Goal: Task Accomplishment & Management: Complete application form

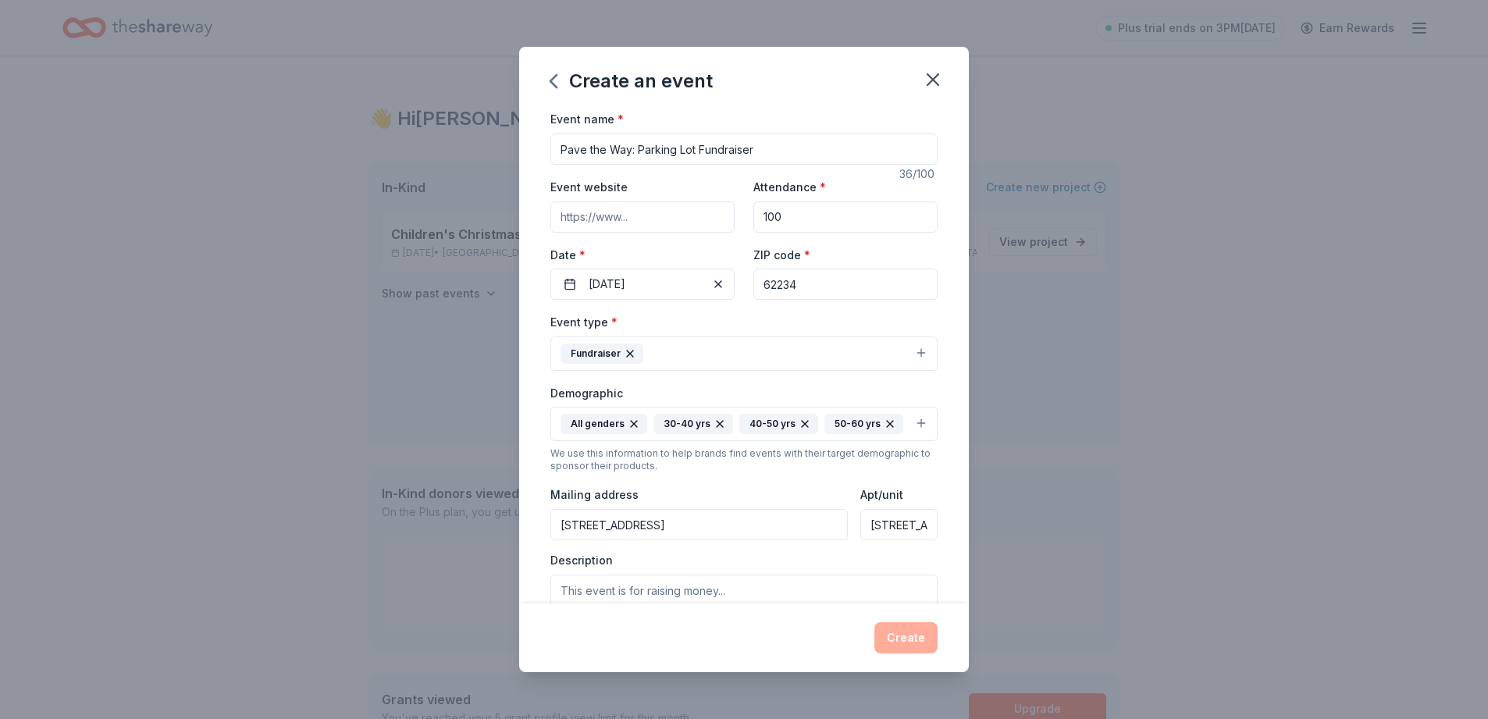
click at [637, 215] on input "Event website" at bounding box center [642, 216] width 184 height 31
type input "www.collinsvillepost365.com"
click at [782, 218] on input "100" at bounding box center [845, 216] width 184 height 31
type input "1"
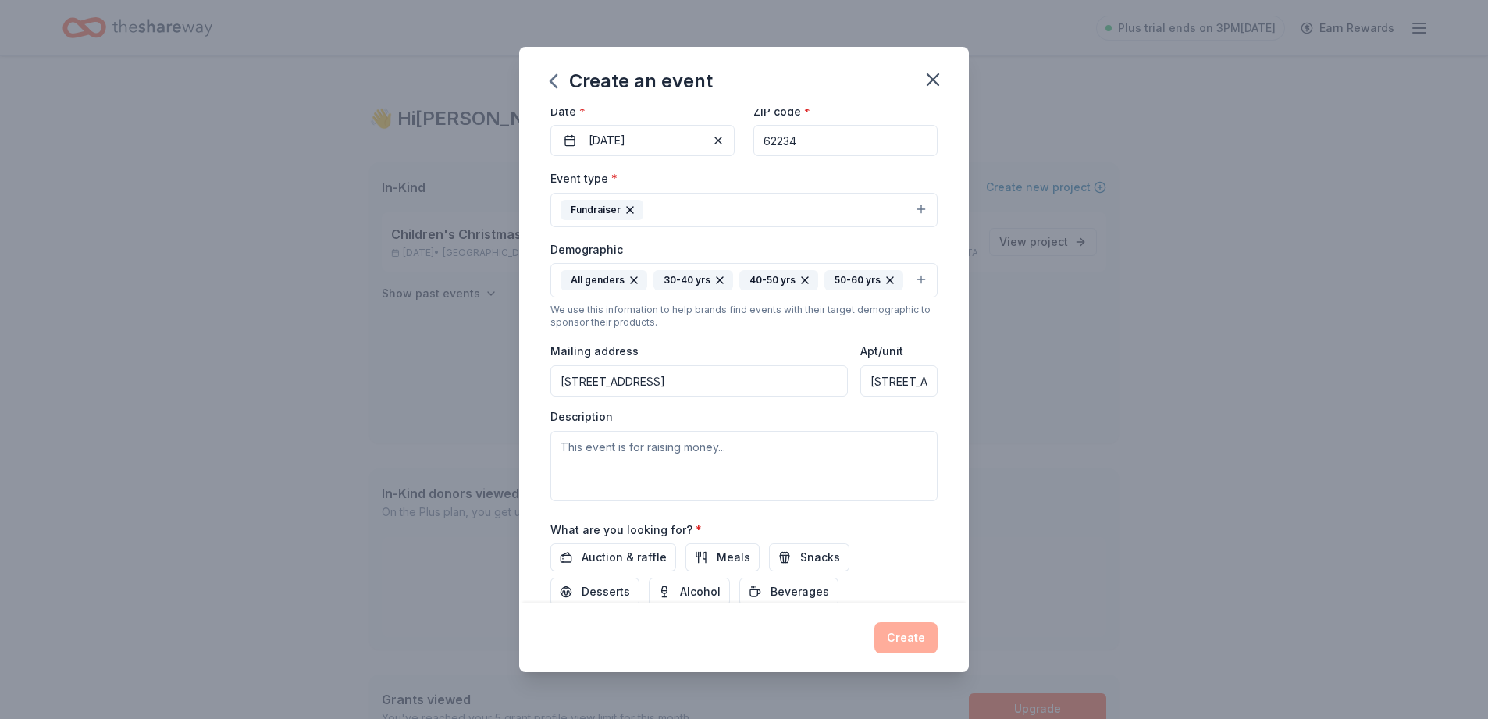
scroll to position [183, 0]
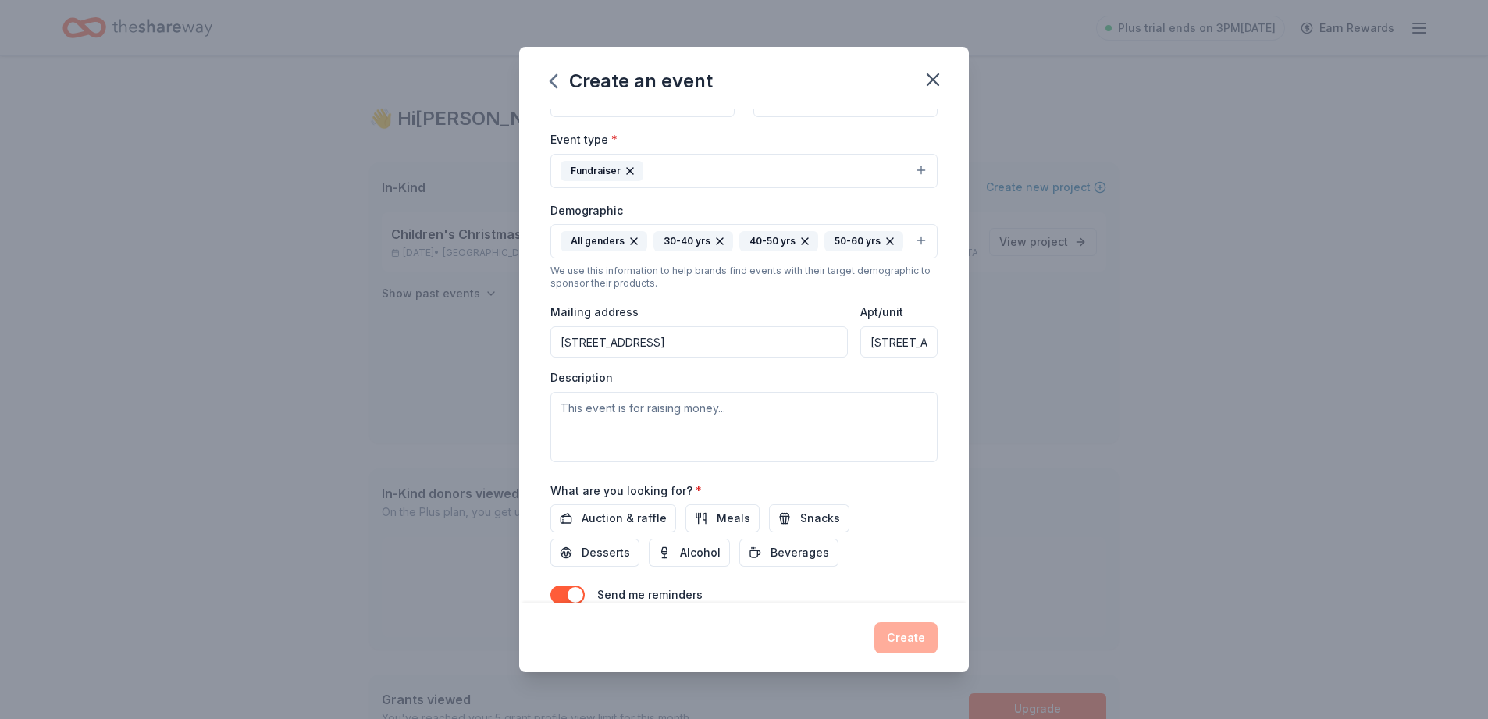
type input "300"
click at [899, 337] on input "1022 Vandalia St." at bounding box center [898, 341] width 77 height 31
type input "1"
drag, startPoint x: 564, startPoint y: 407, endPoint x: 692, endPoint y: 407, distance: 128.0
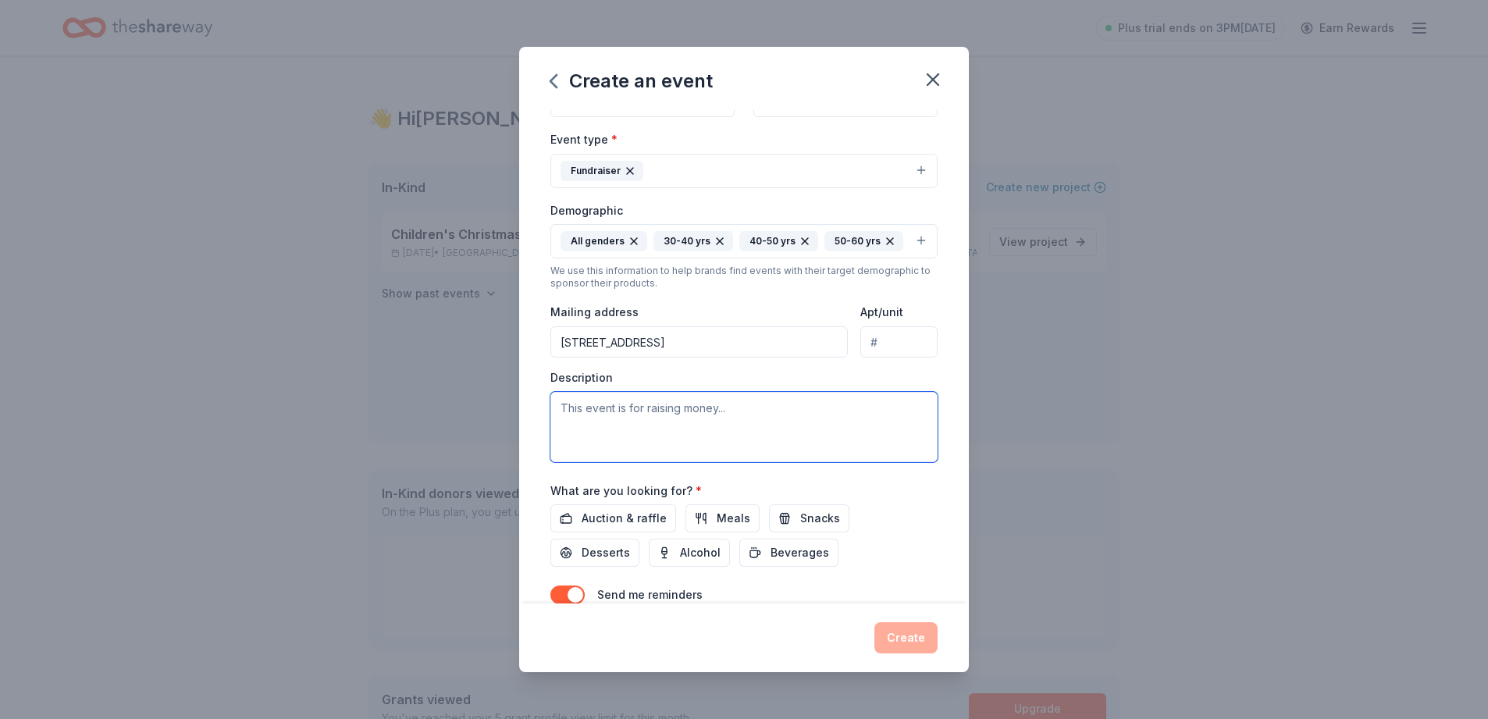
click at [564, 406] on textarea at bounding box center [743, 427] width 387 height 70
click at [632, 517] on span "Auction & raffle" at bounding box center [624, 518] width 85 height 19
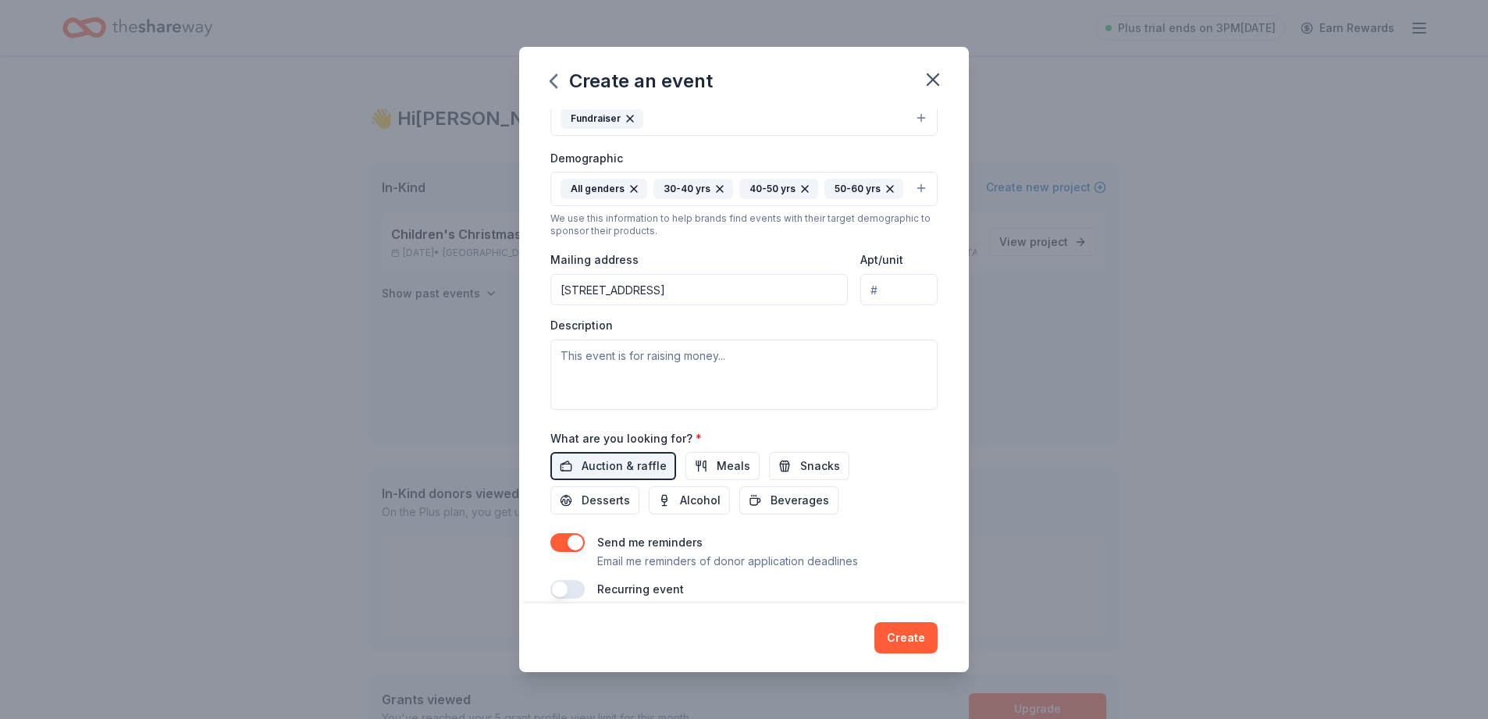
scroll to position [255, 0]
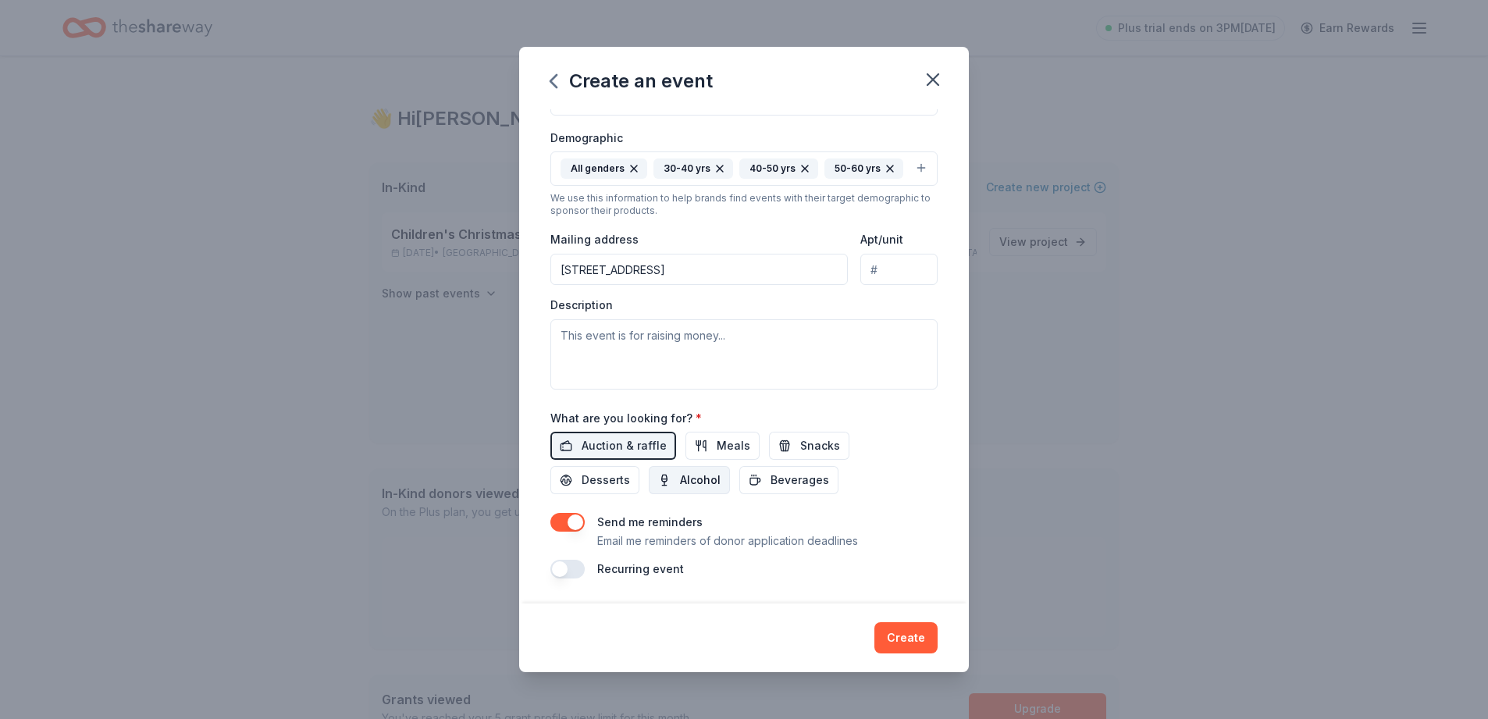
click at [680, 475] on span "Alcohol" at bounding box center [700, 480] width 41 height 19
click at [560, 328] on textarea at bounding box center [743, 354] width 387 height 70
click at [574, 333] on textarea at bounding box center [743, 354] width 387 height 70
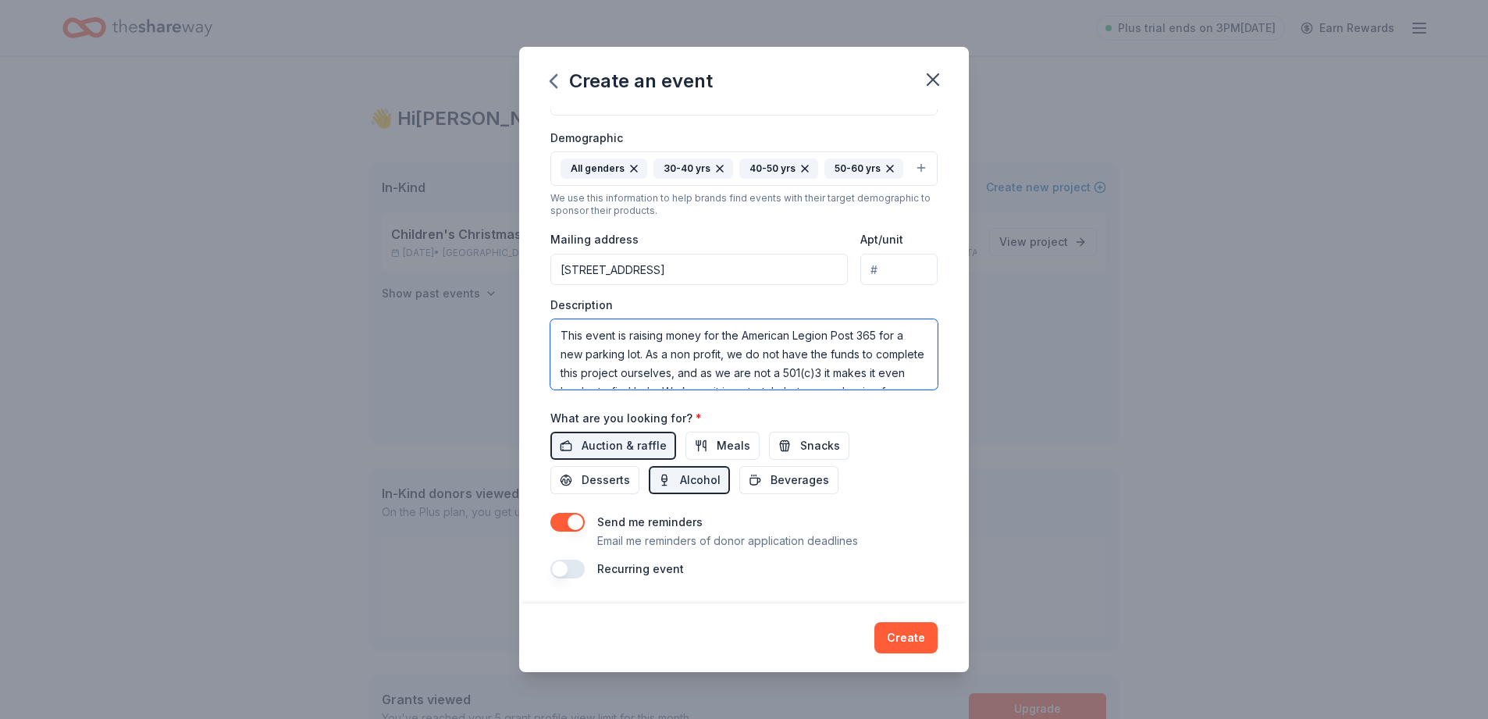
type textarea "This event is raising money for the American Legion Post 365 for a new parking …"
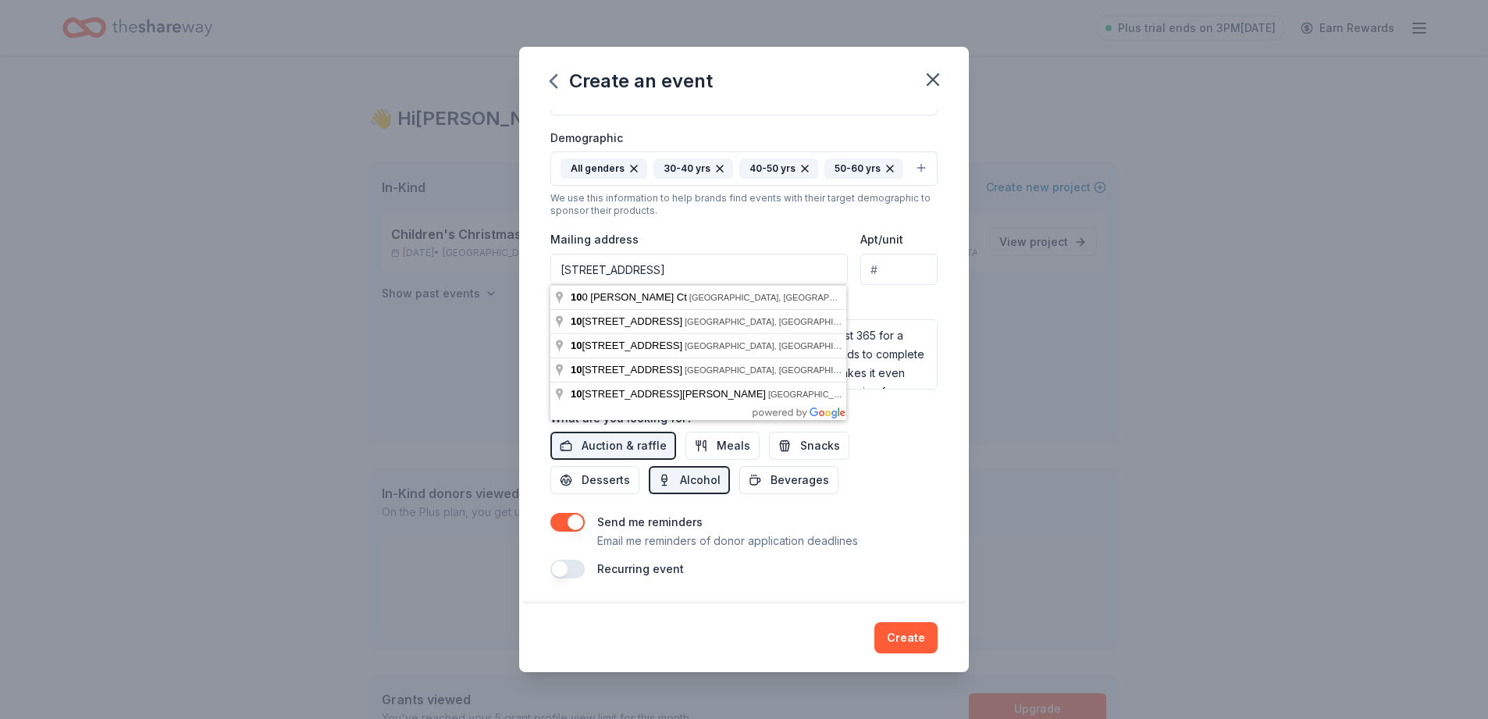
click at [689, 273] on input "1022 Vandalia St." at bounding box center [698, 269] width 297 height 31
click at [662, 270] on input "1022 Vandalia St." at bounding box center [698, 269] width 297 height 31
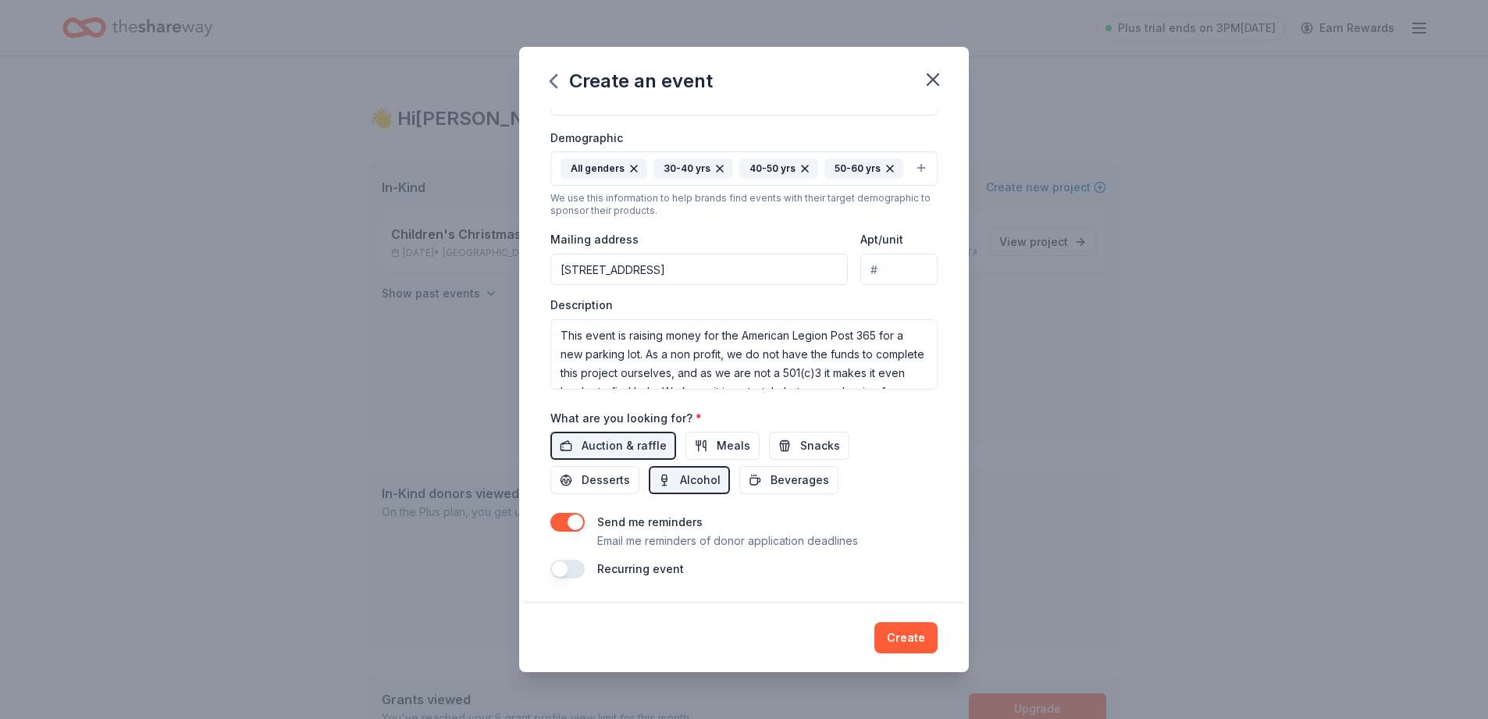
type input "1022 Vandalia Street, Collinsville, IL, 62234"
click at [902, 646] on button "Create" at bounding box center [905, 637] width 63 height 31
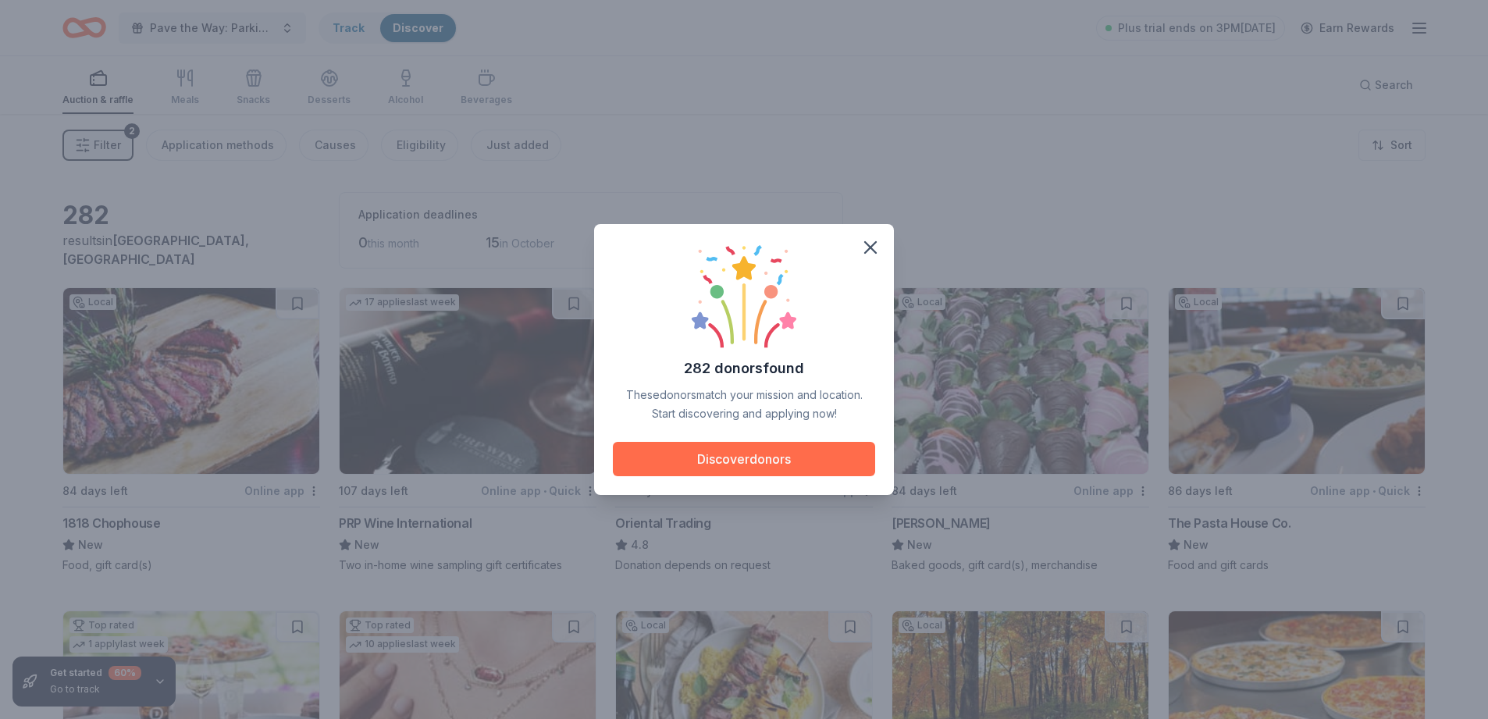
click at [727, 460] on button "Discover donors" at bounding box center [744, 459] width 262 height 34
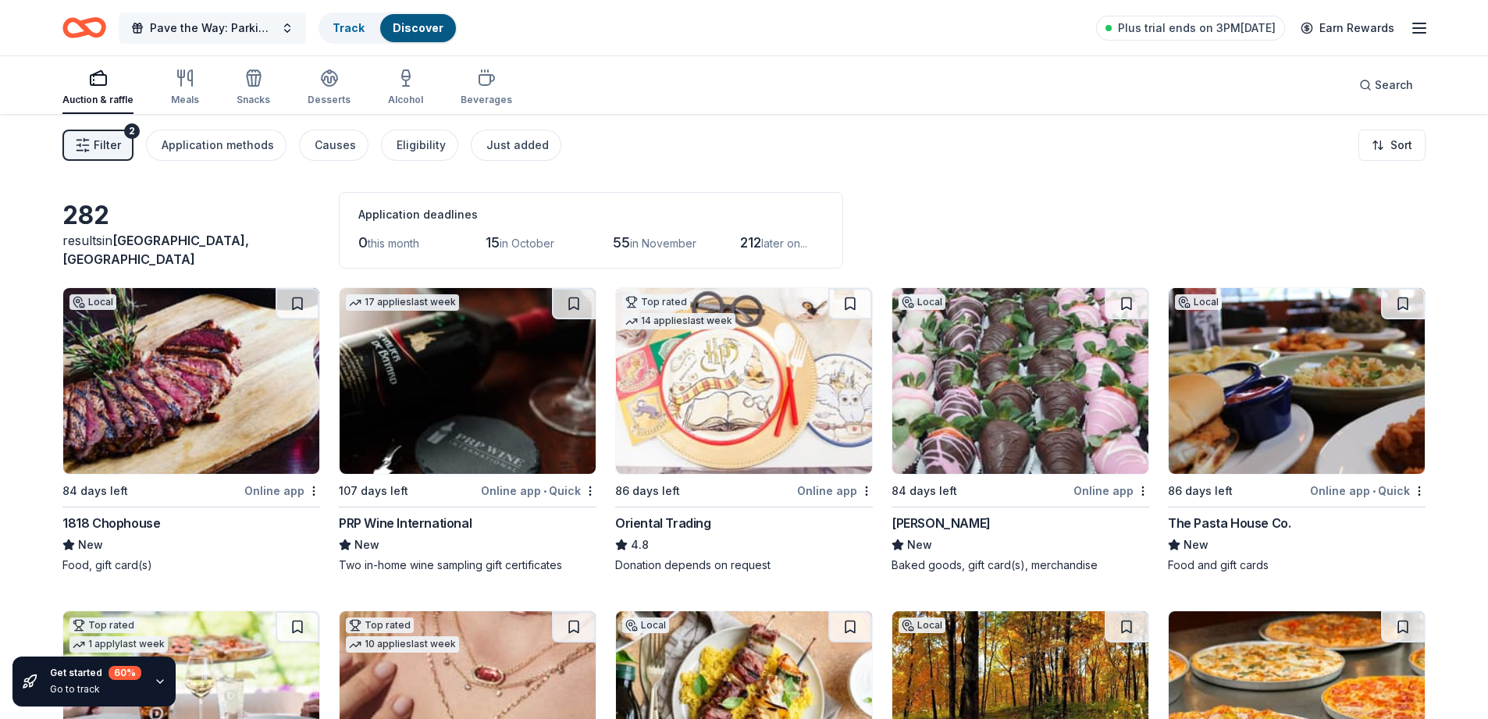
click at [288, 24] on button "Pave the Way: Parking Lot Fundraiser" at bounding box center [212, 27] width 187 height 31
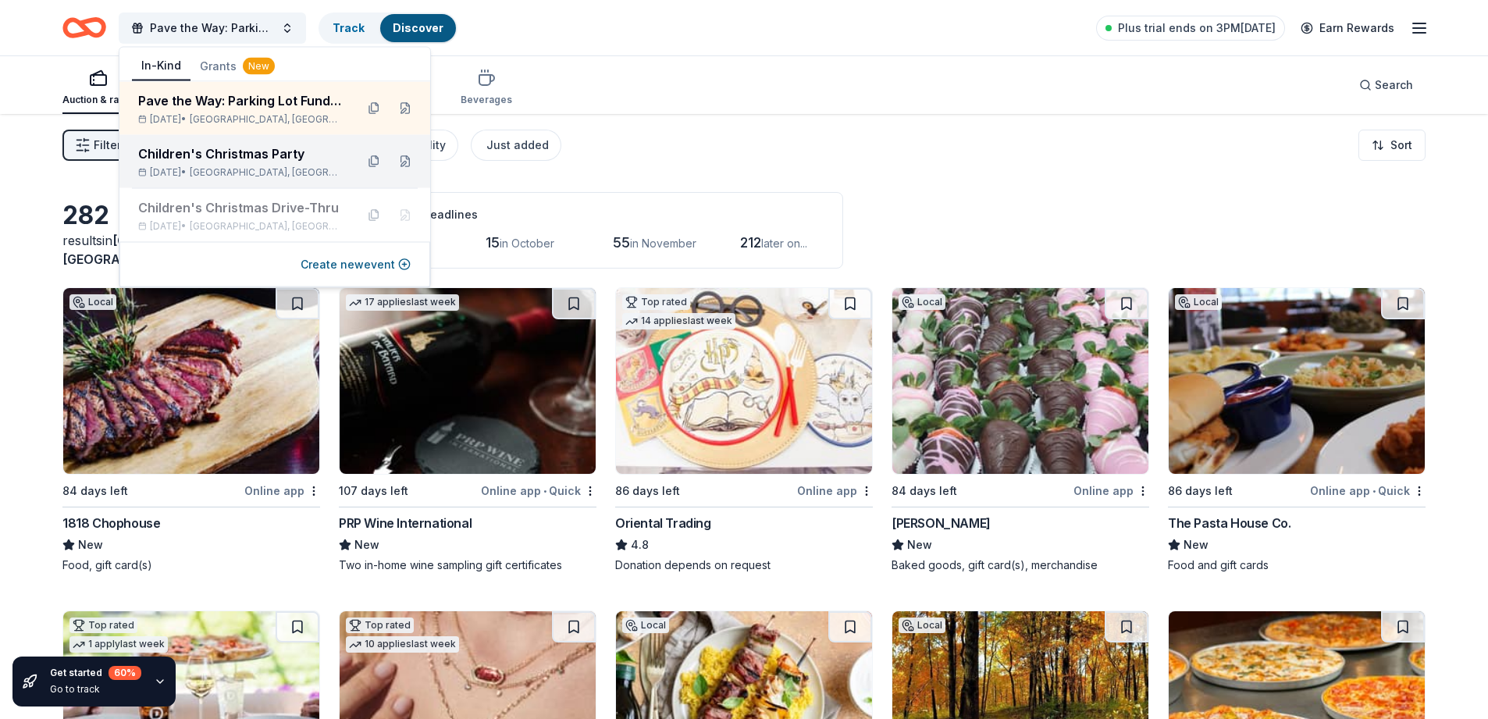
click at [242, 158] on div "Children's Christmas Party" at bounding box center [240, 153] width 205 height 19
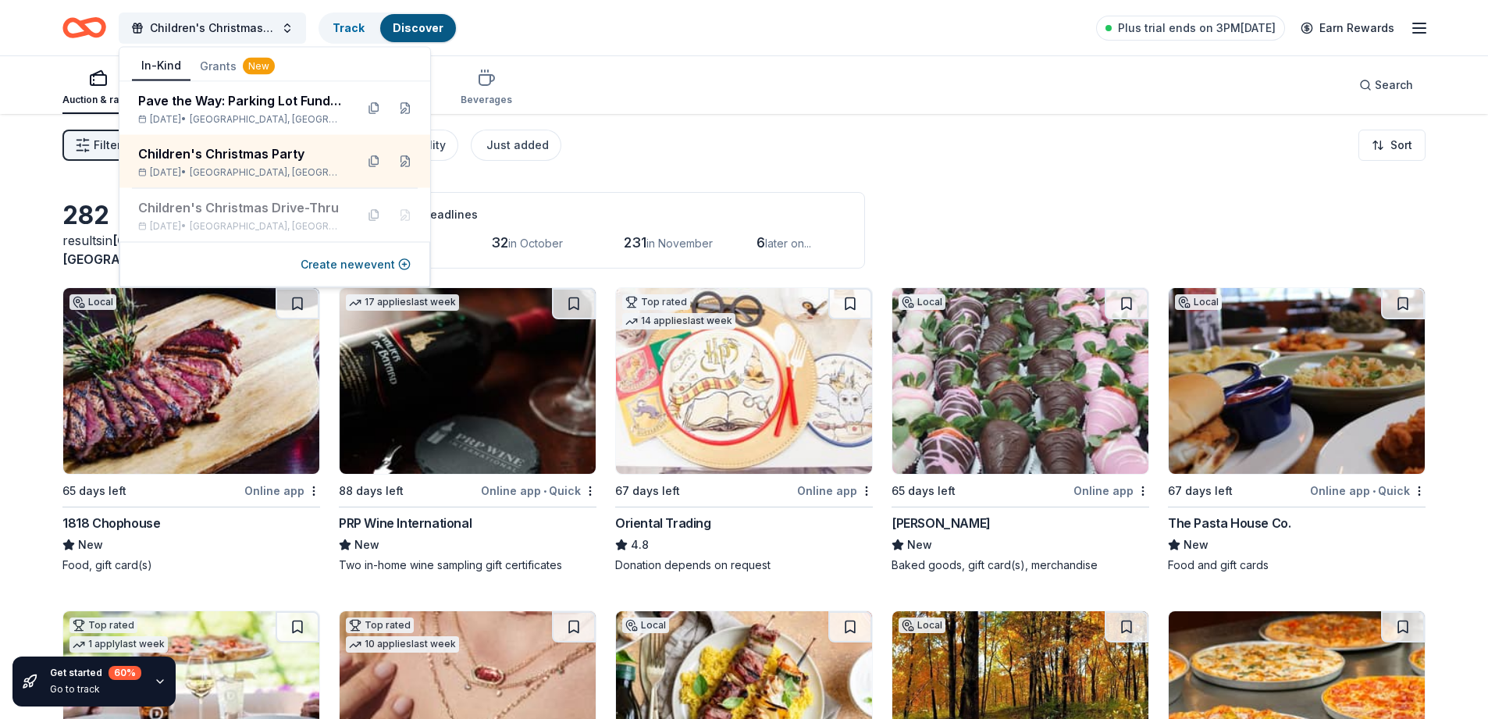
click at [646, 84] on div "Auction & raffle Meals Snacks Desserts Alcohol Beverages Search" at bounding box center [743, 85] width 1363 height 58
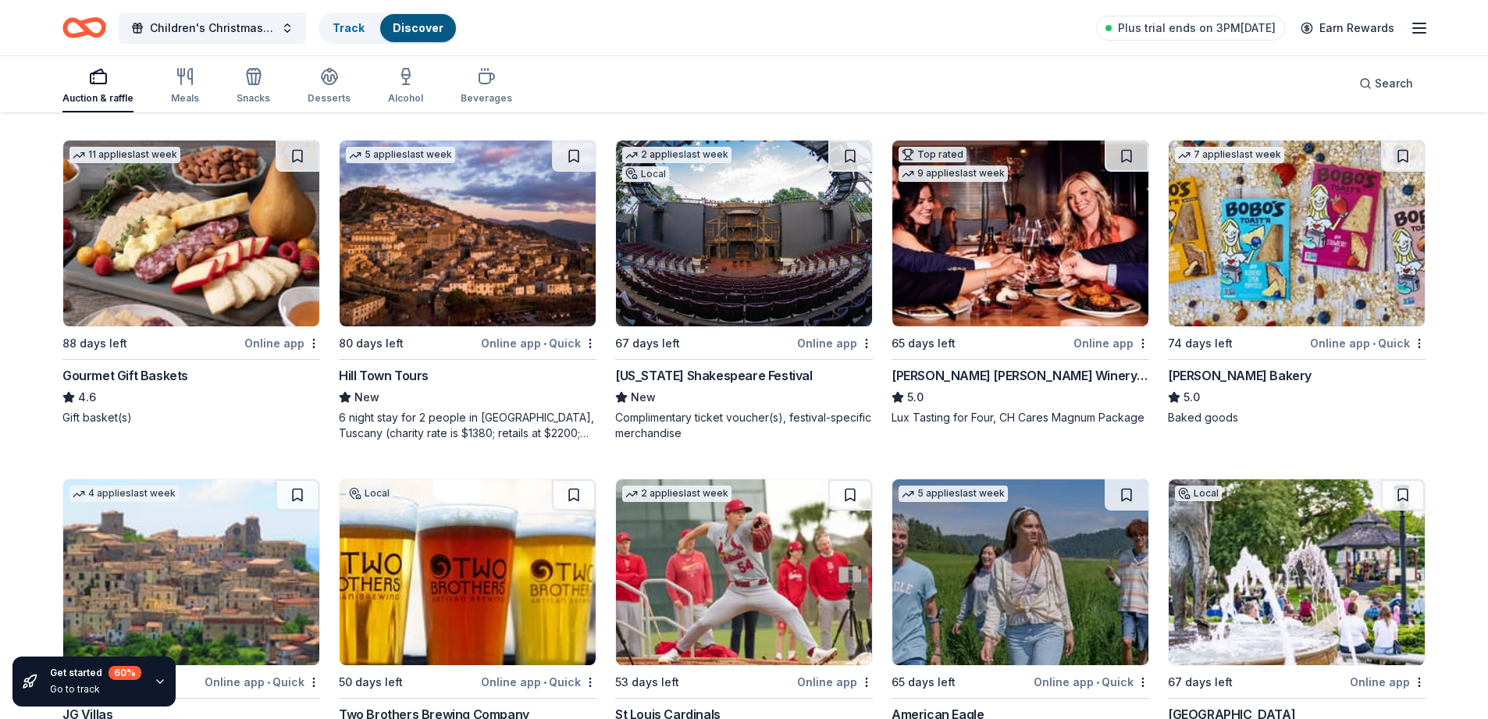
scroll to position [2350, 0]
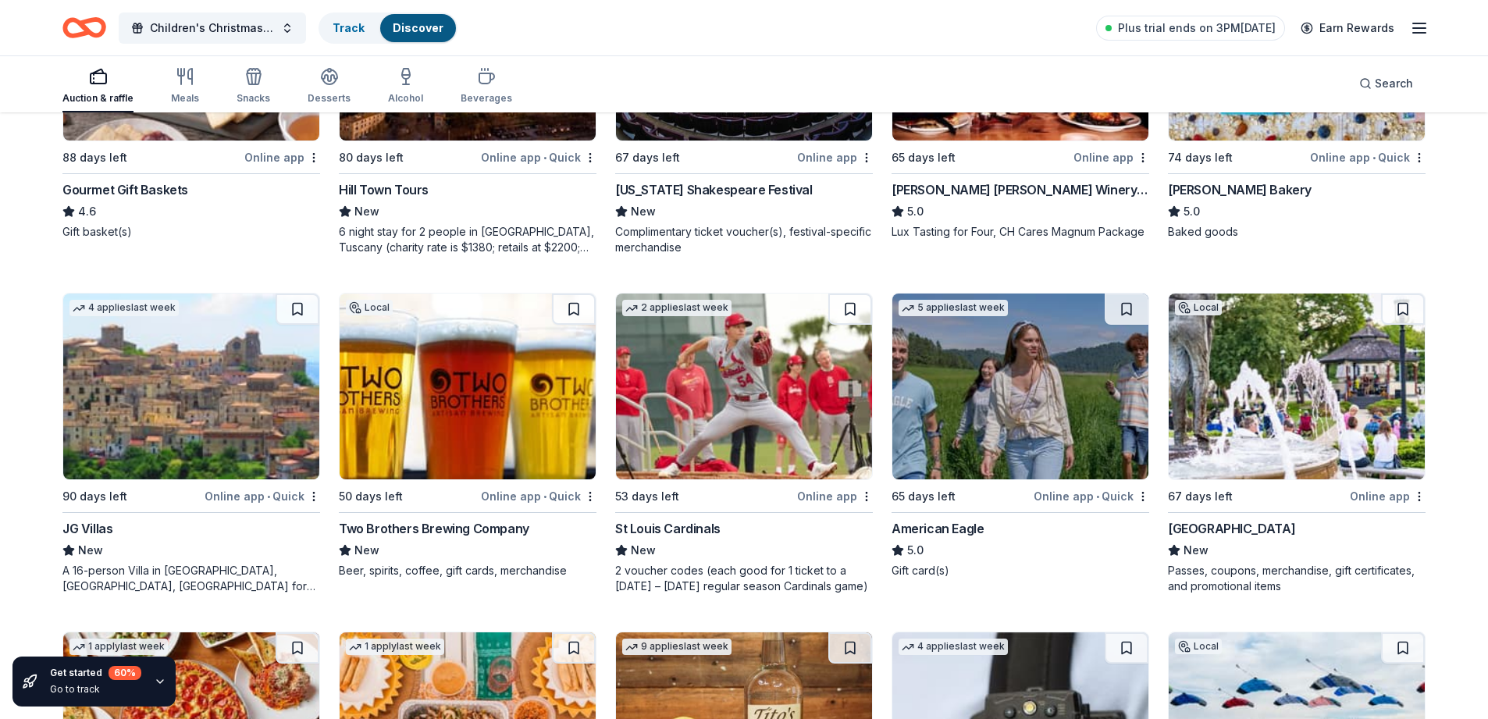
click at [155, 413] on img at bounding box center [191, 386] width 256 height 186
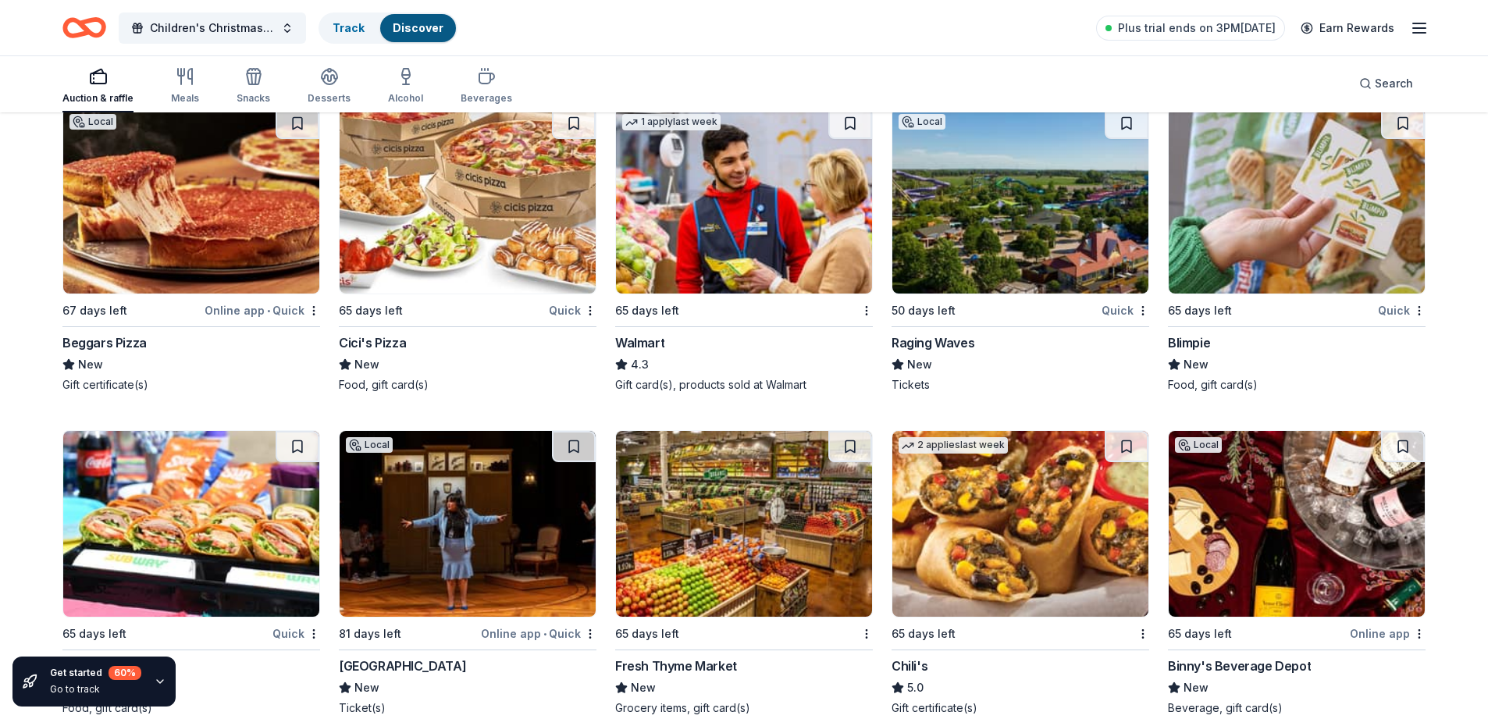
scroll to position [11349, 0]
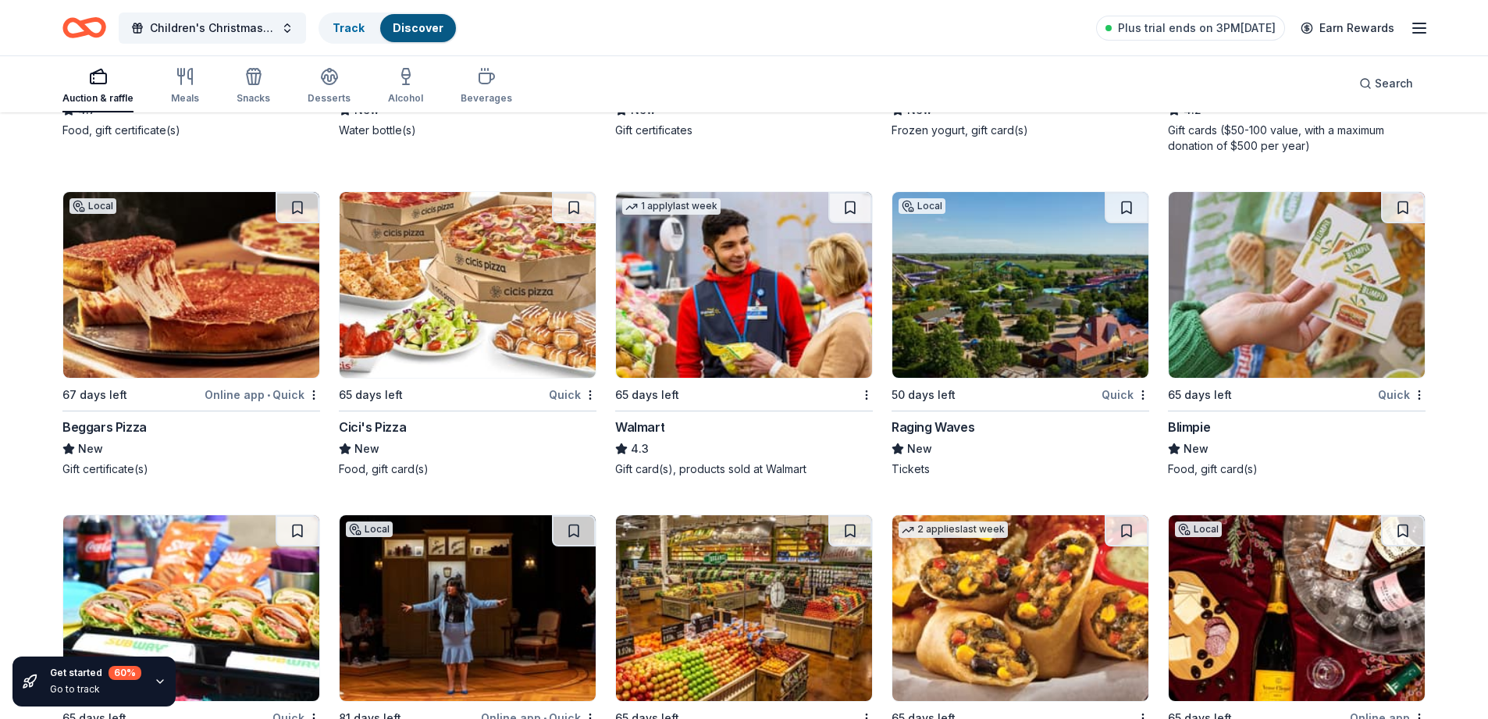
click at [704, 286] on img at bounding box center [744, 285] width 256 height 186
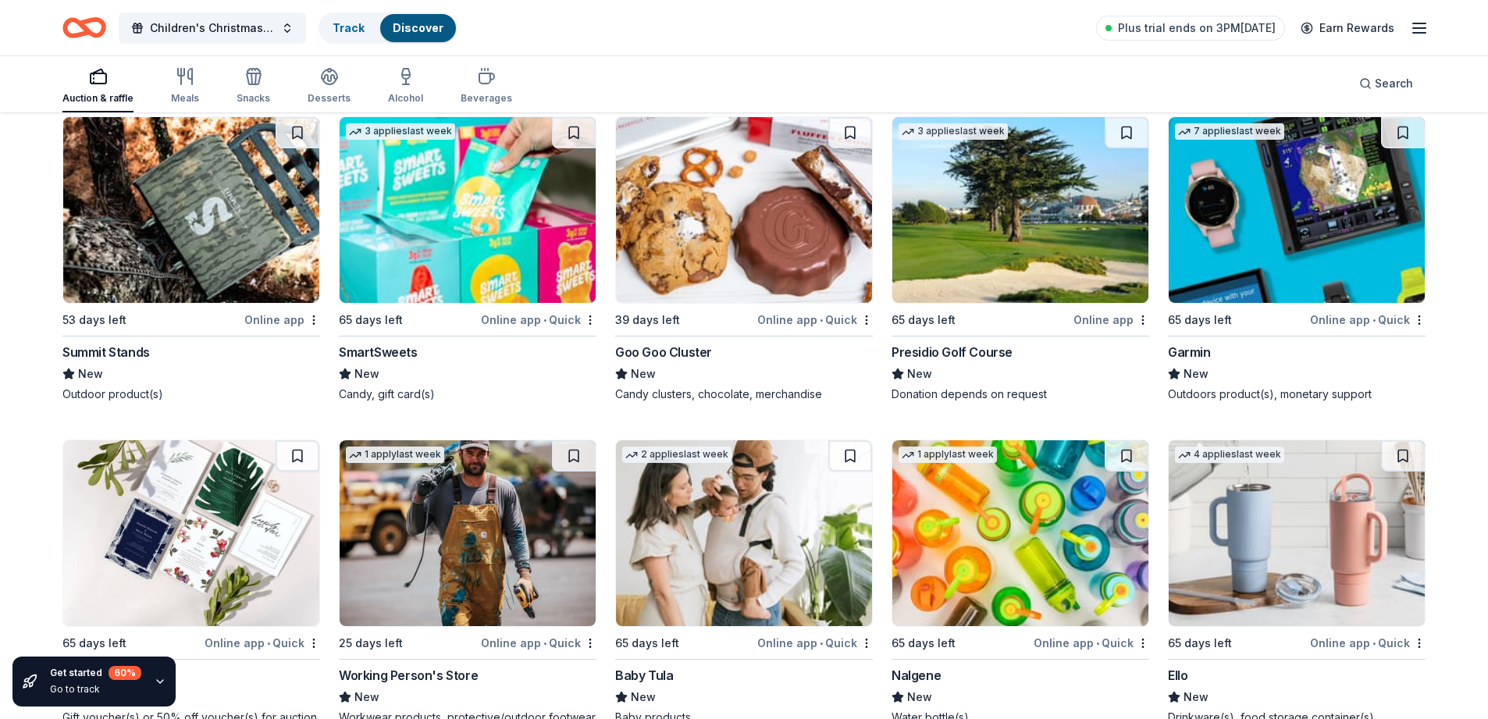
scroll to position [16496, 0]
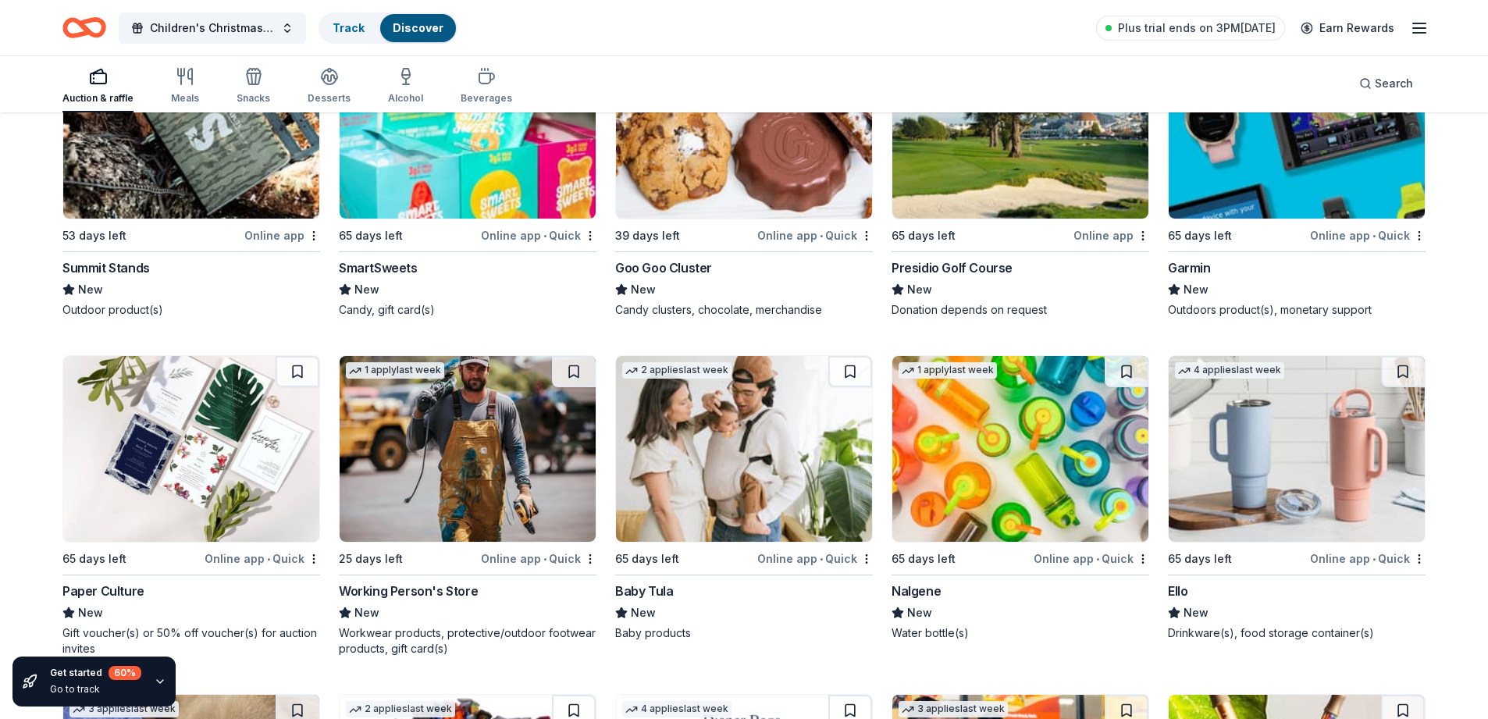
click at [986, 443] on img at bounding box center [1020, 449] width 256 height 186
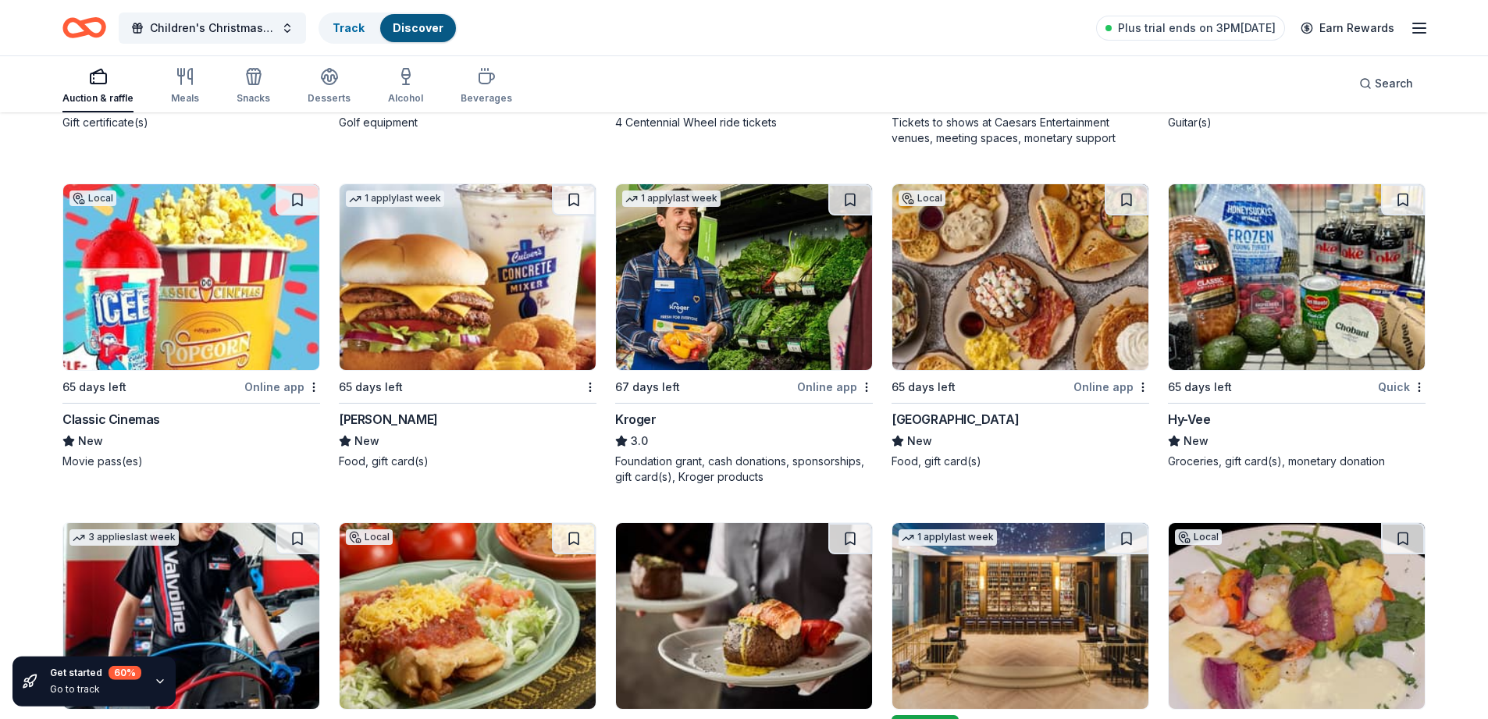
scroll to position [10258, 0]
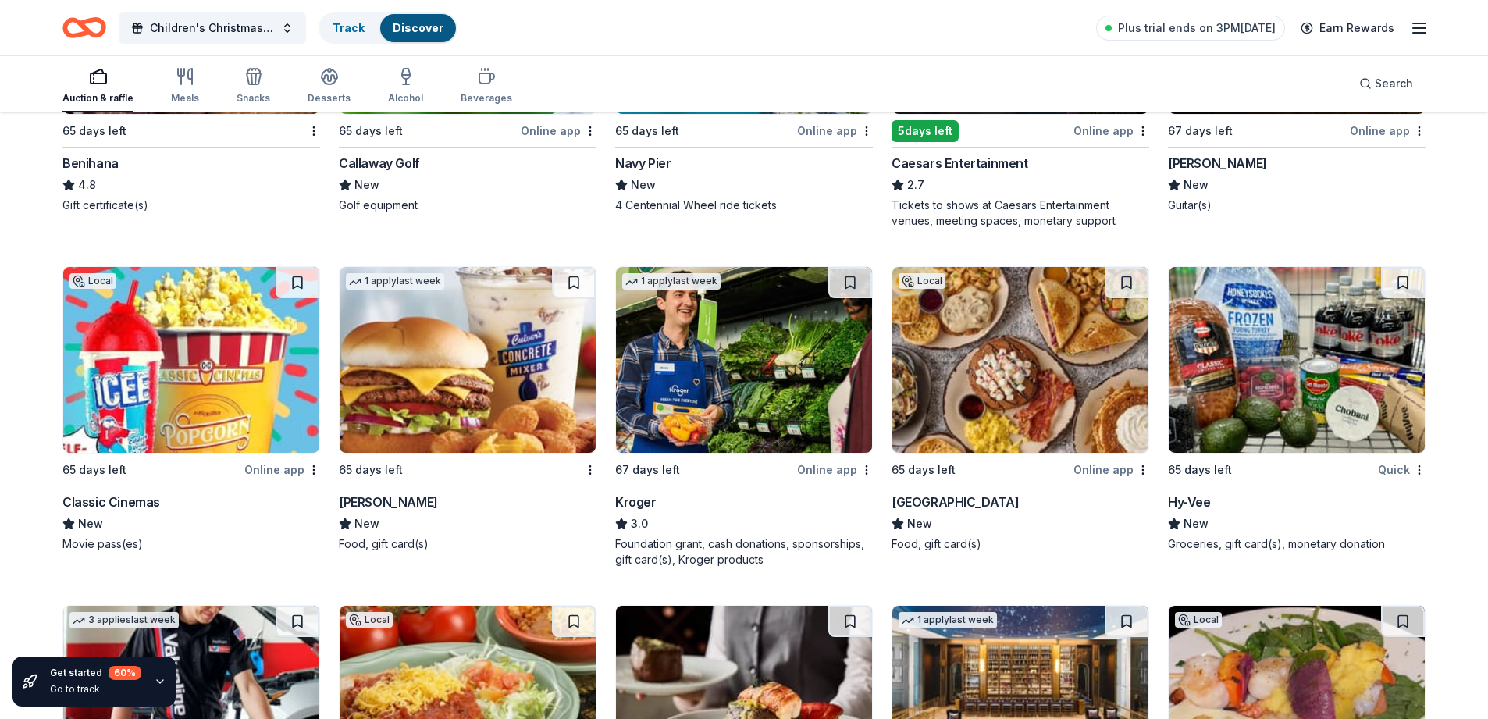
click at [710, 393] on img at bounding box center [744, 360] width 256 height 186
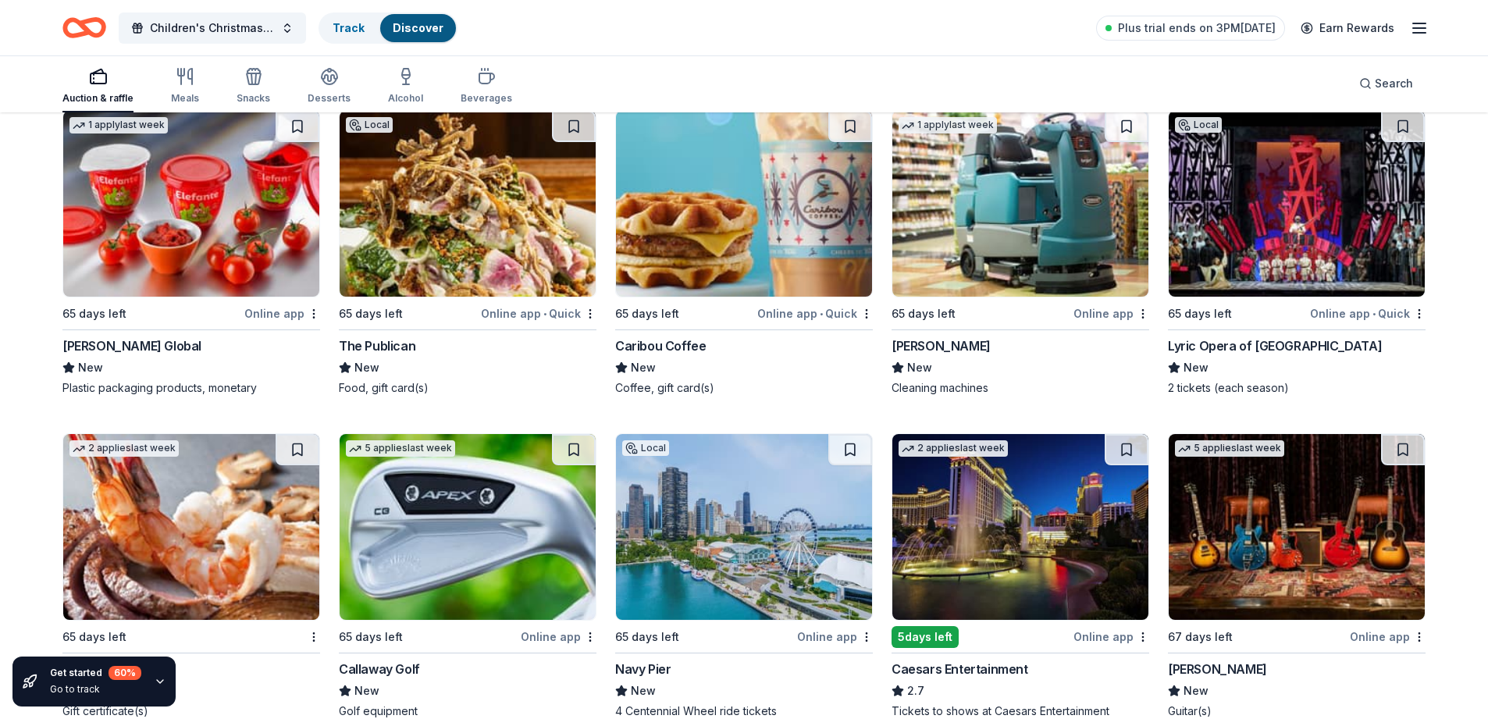
scroll to position [9667, 0]
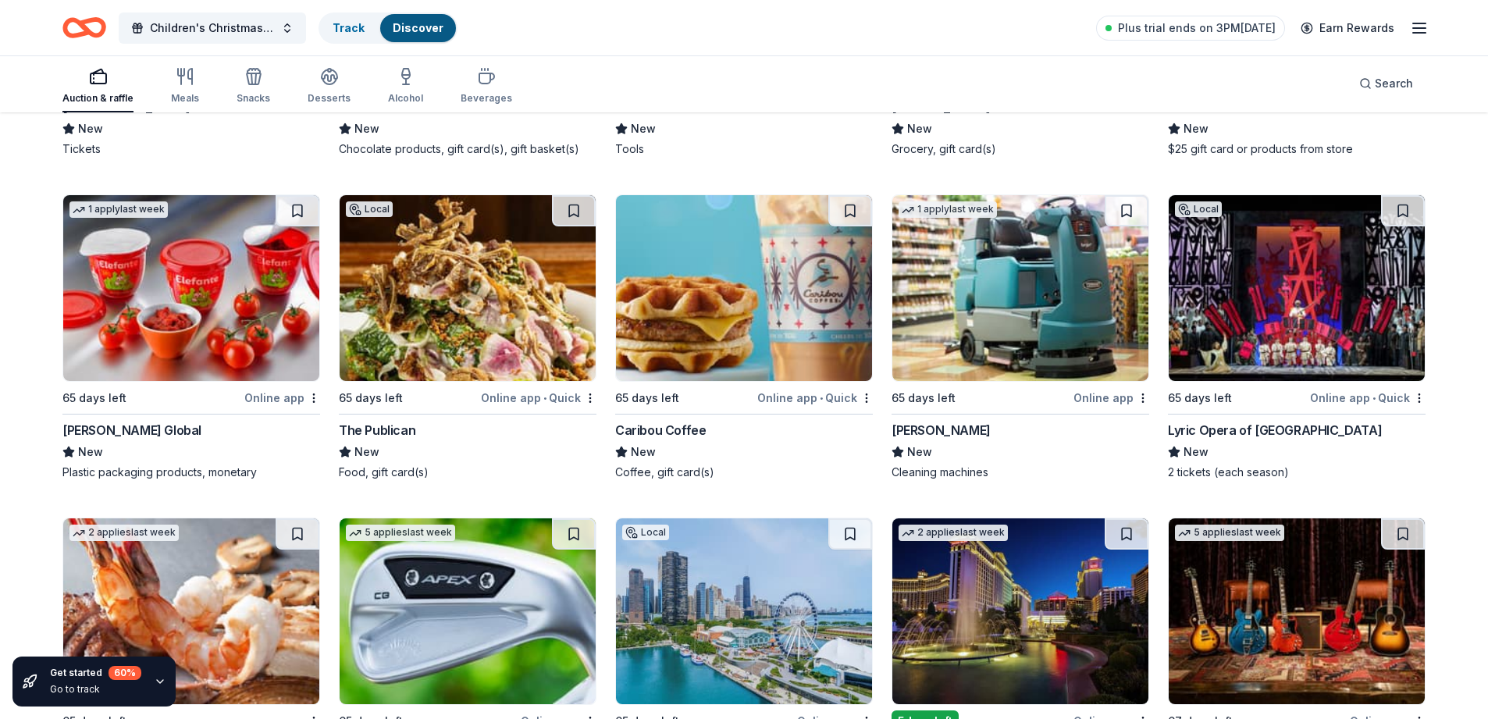
click at [1036, 305] on img at bounding box center [1020, 288] width 256 height 186
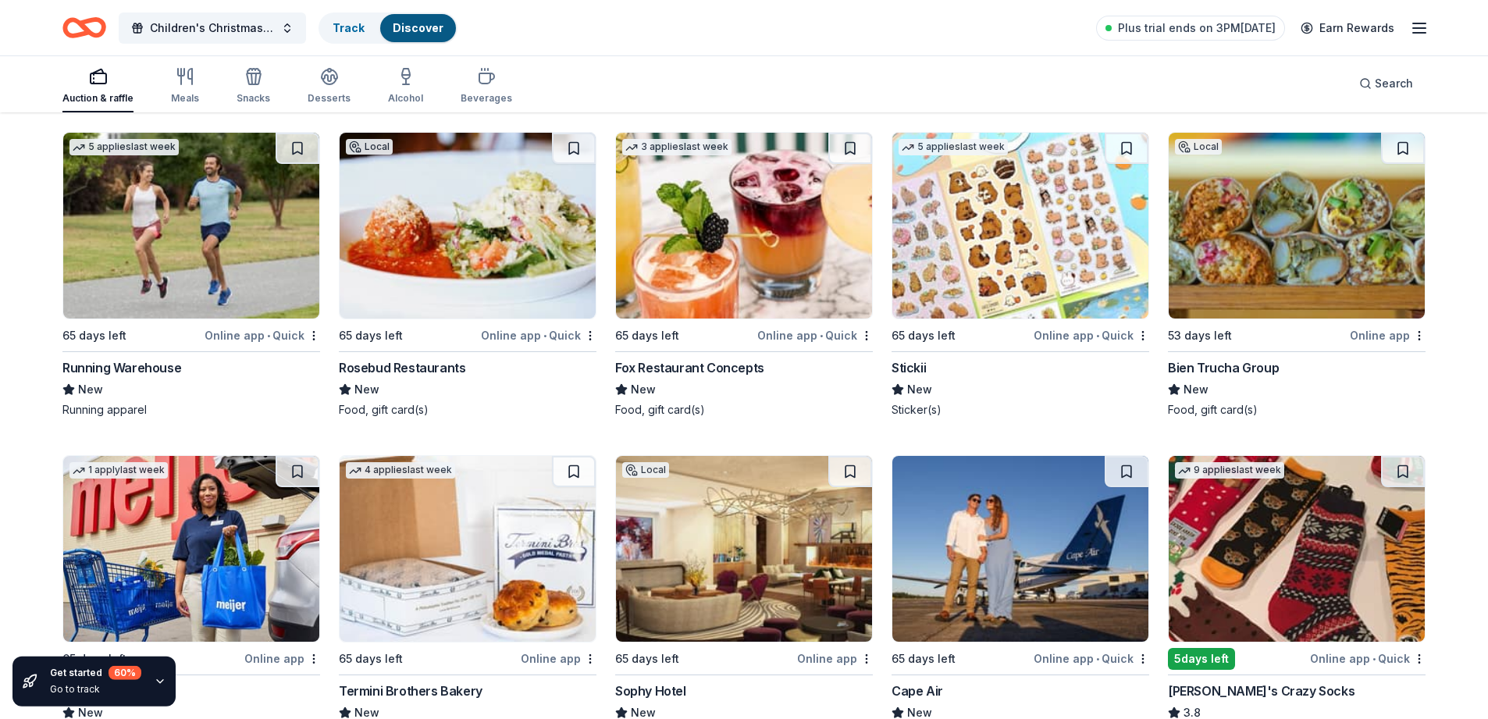
scroll to position [5790, 0]
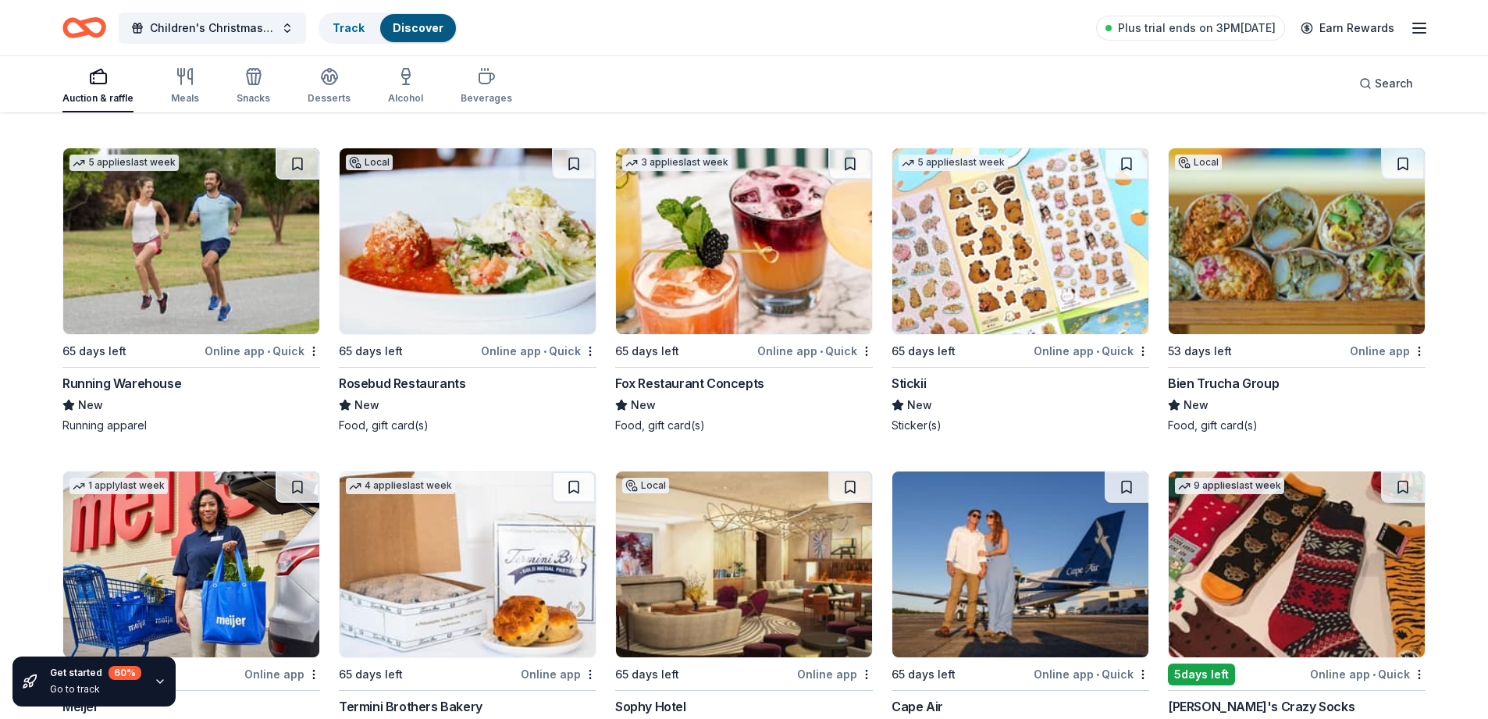
click at [1031, 280] on img at bounding box center [1020, 241] width 256 height 186
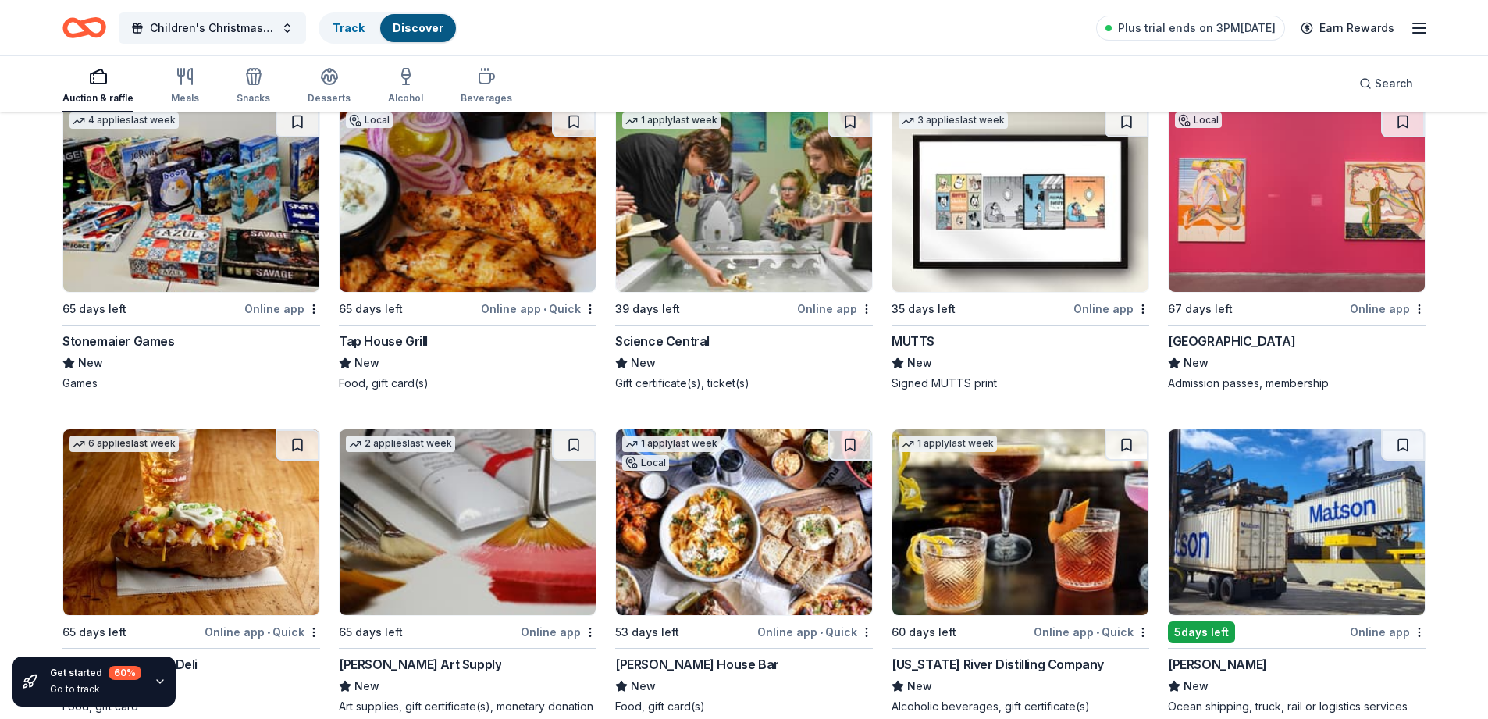
scroll to position [4778, 0]
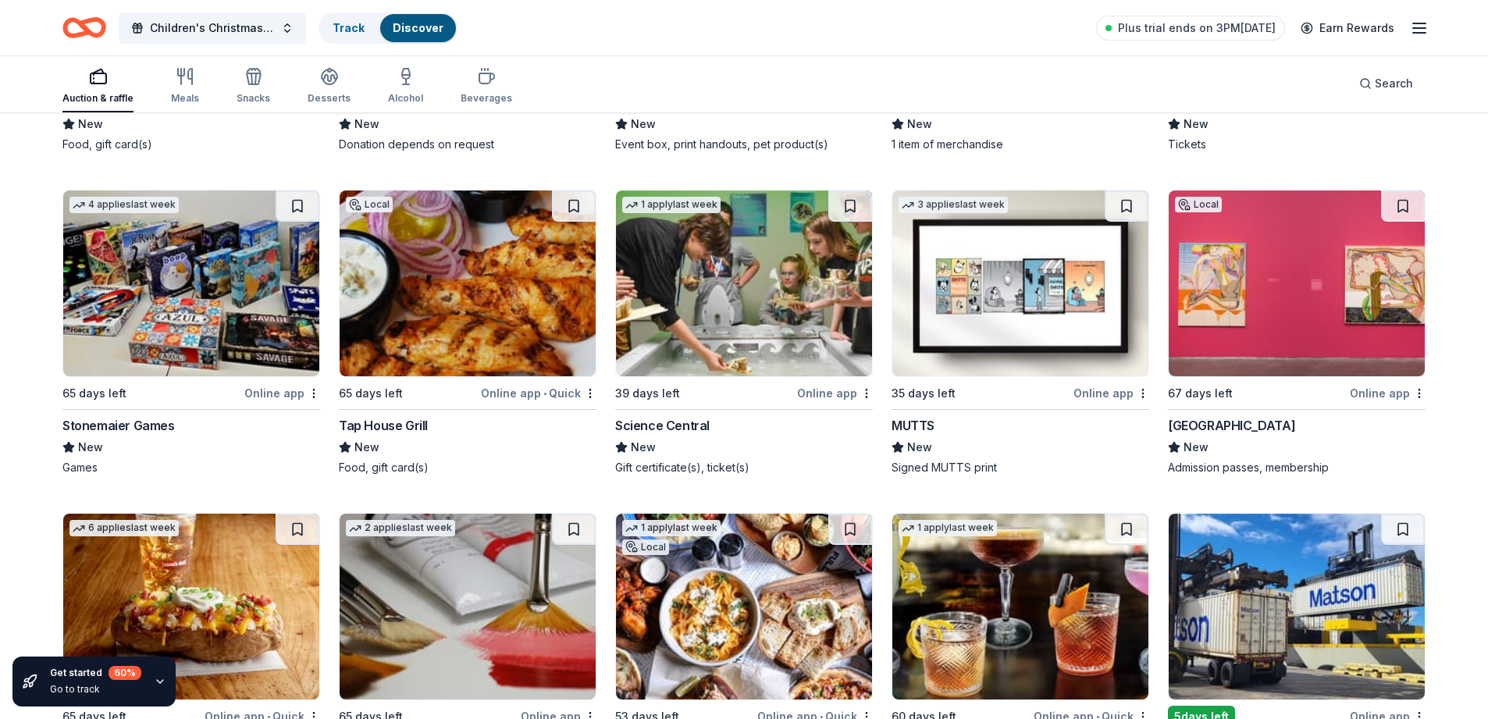
click at [172, 288] on img at bounding box center [191, 283] width 256 height 186
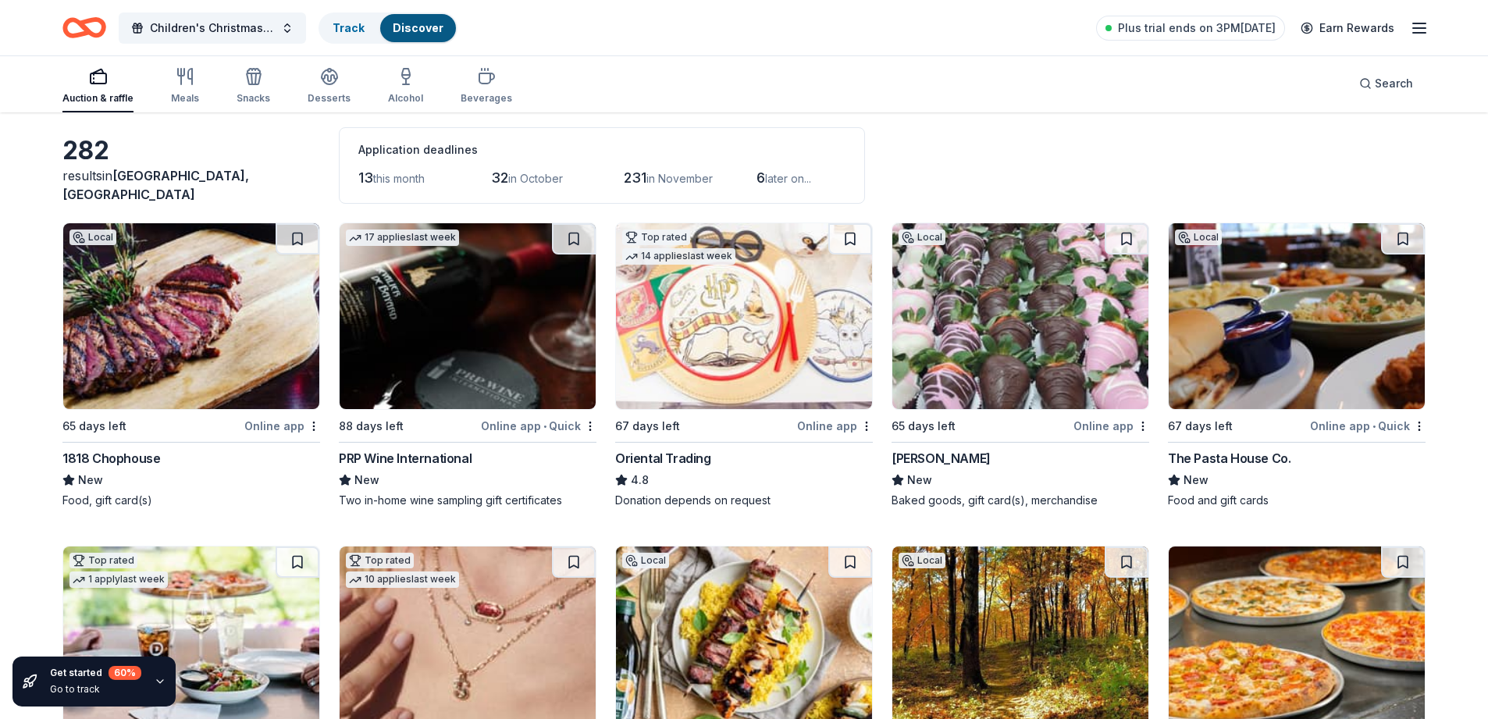
scroll to position [0, 0]
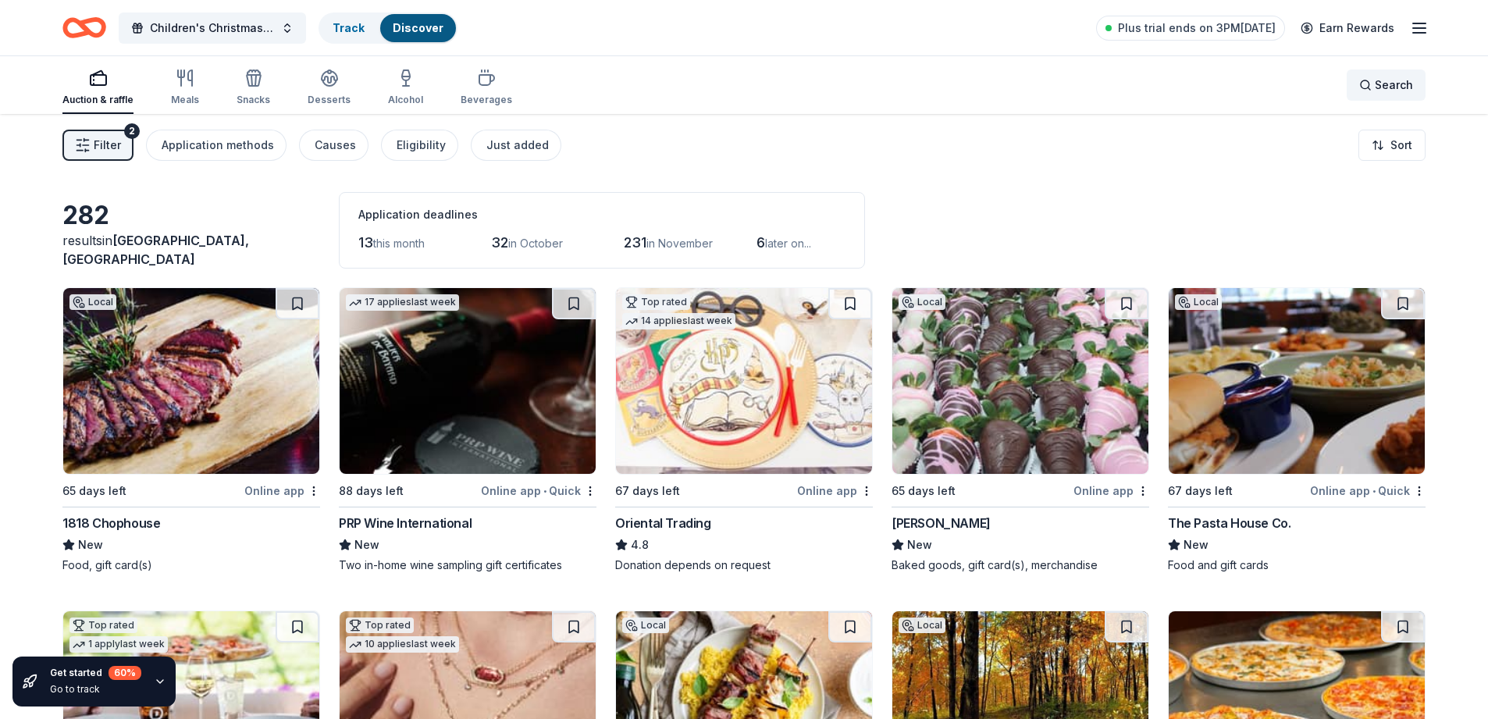
click at [1384, 86] on span "Search" at bounding box center [1394, 85] width 38 height 19
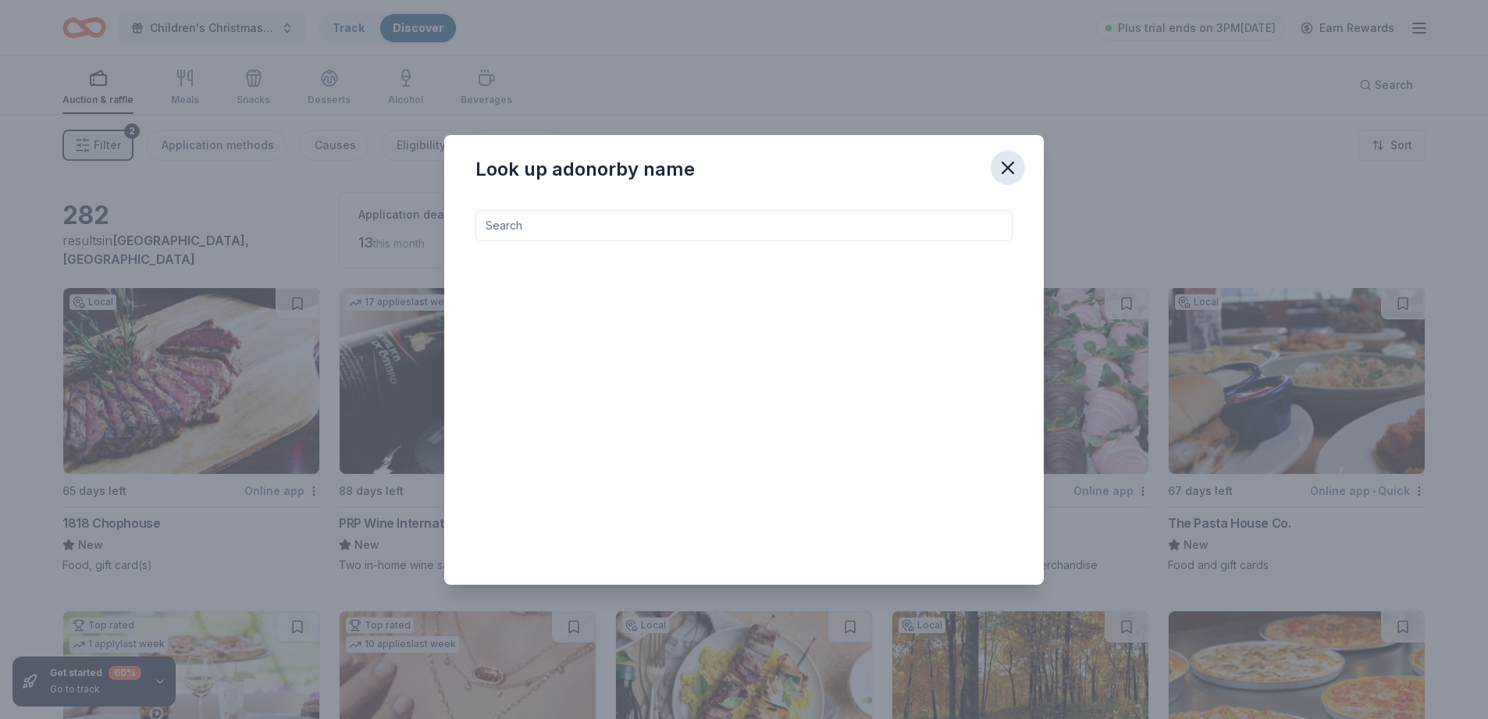
click at [1007, 168] on icon "button" at bounding box center [1007, 167] width 11 height 11
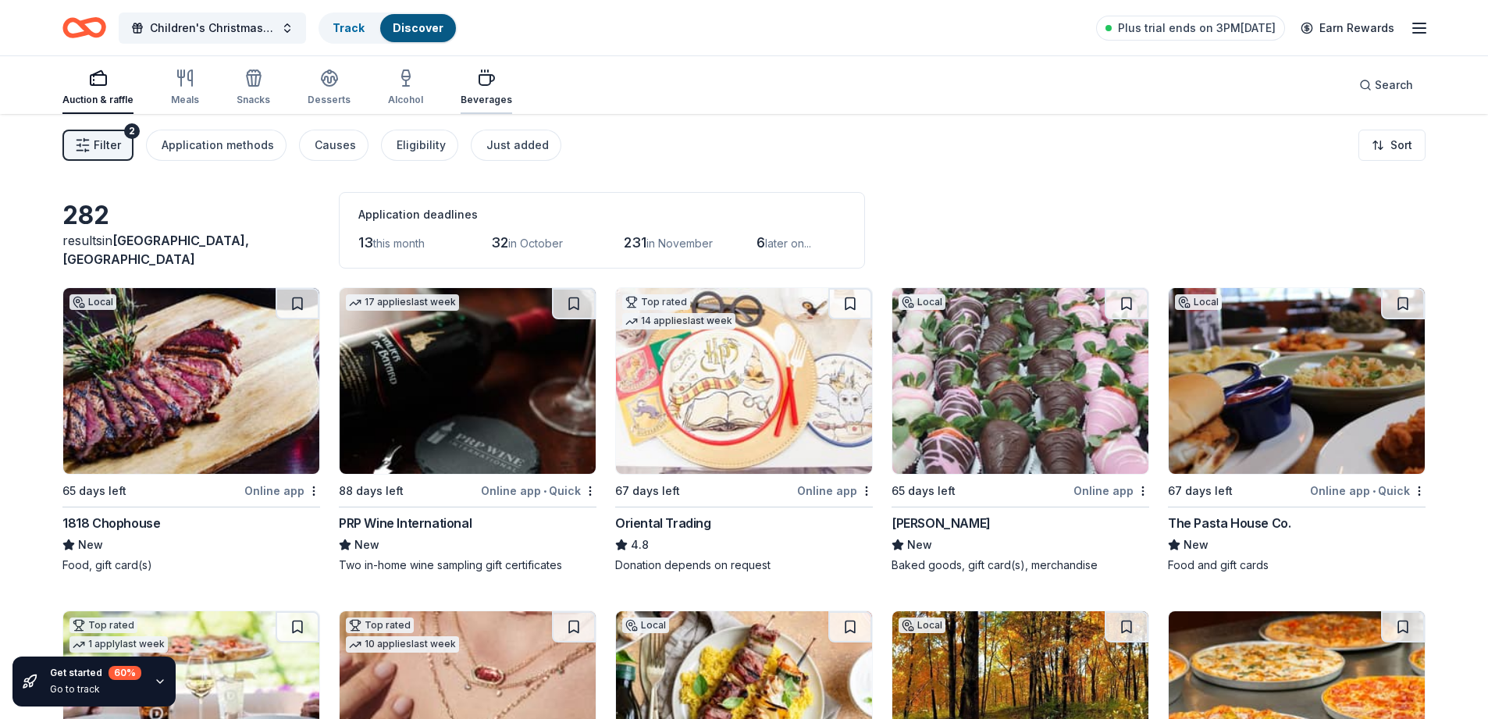
click at [476, 90] on div "Beverages" at bounding box center [487, 87] width 52 height 37
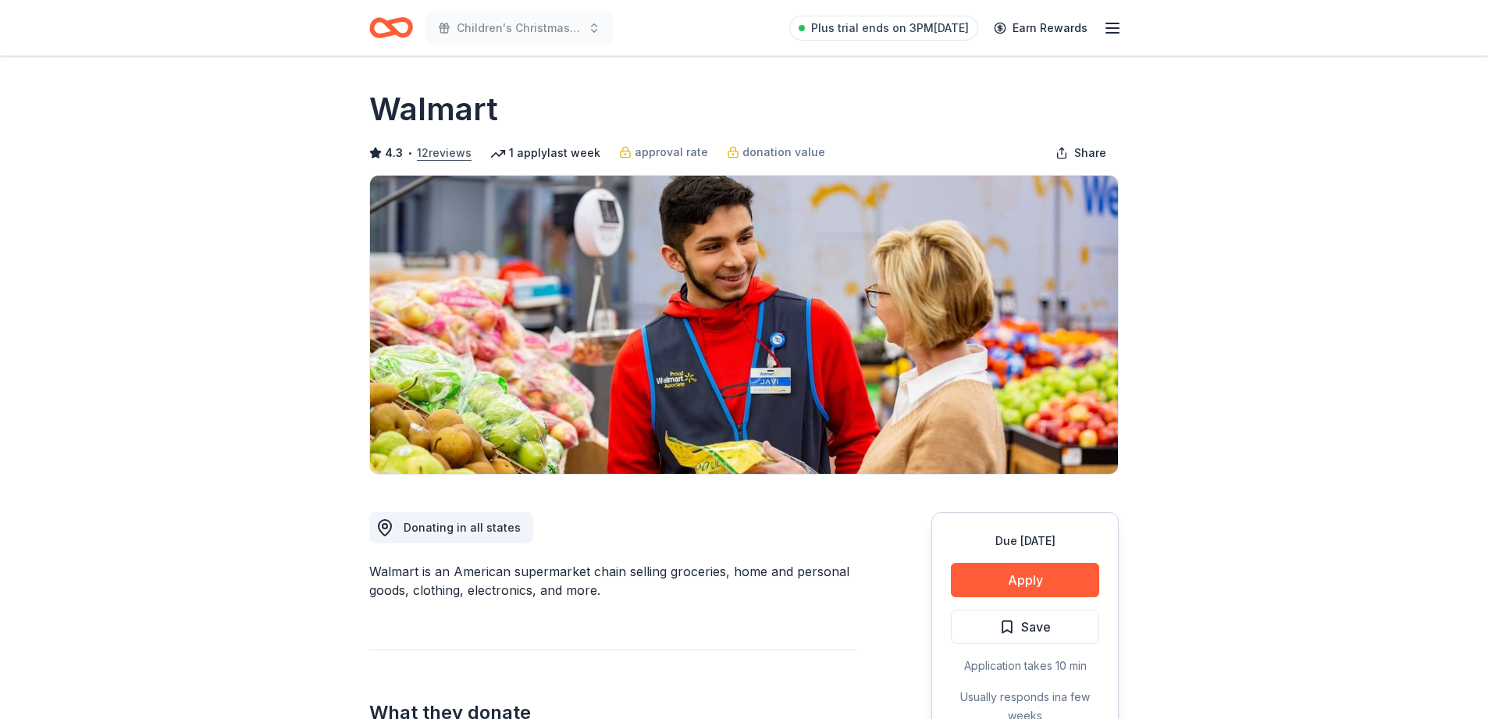
click at [441, 156] on button "12 reviews" at bounding box center [444, 153] width 55 height 19
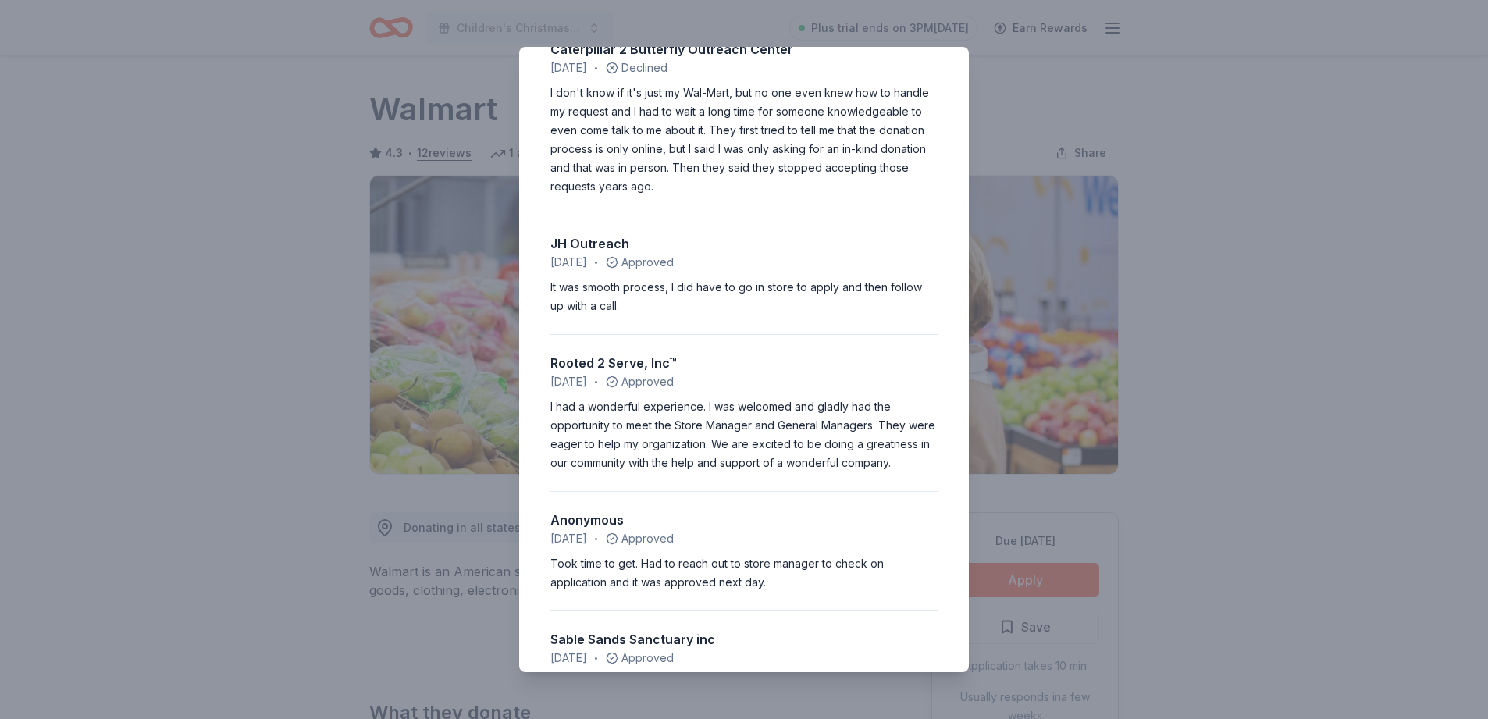
scroll to position [902, 0]
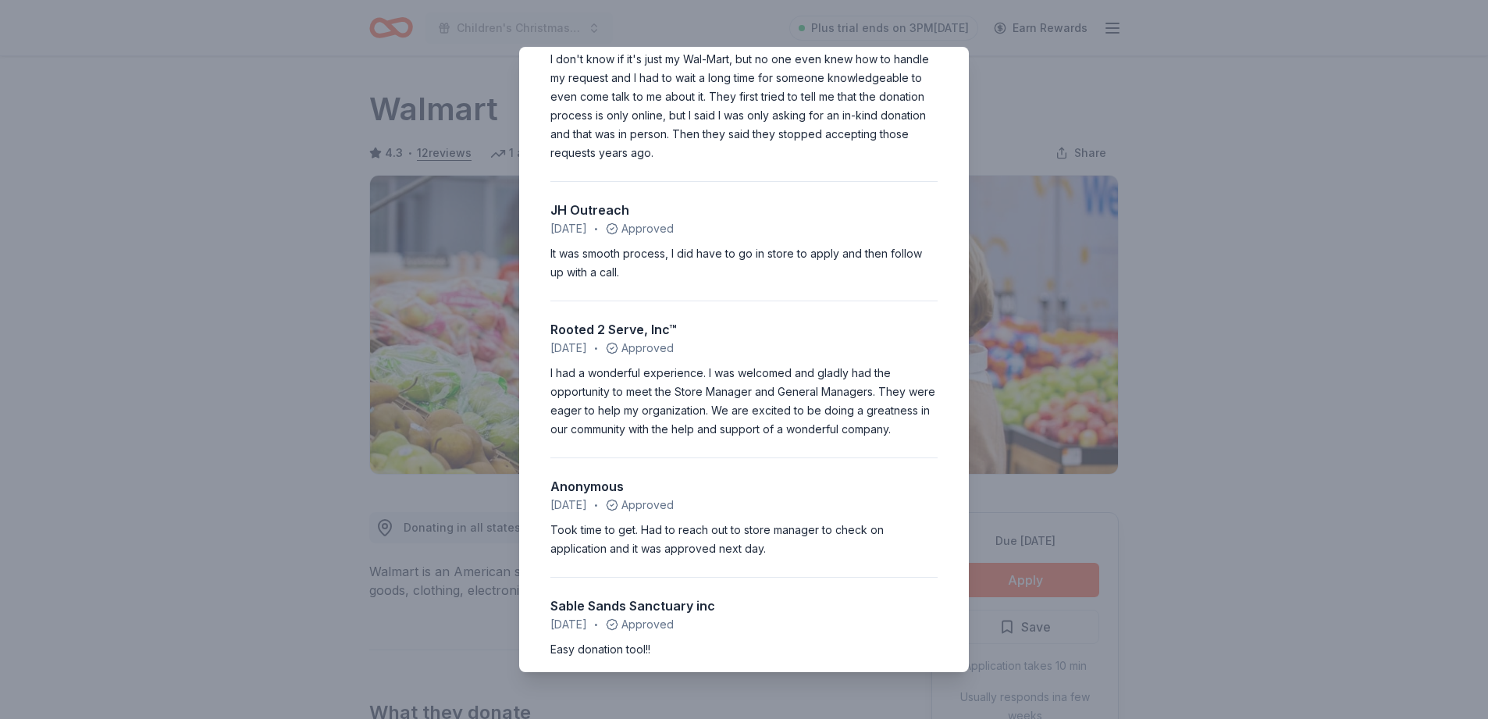
click at [1226, 114] on div "4.3 • 12 reviews Serenity resource and Recovery Inc January 2024 • Declined Fas…" at bounding box center [744, 359] width 1488 height 719
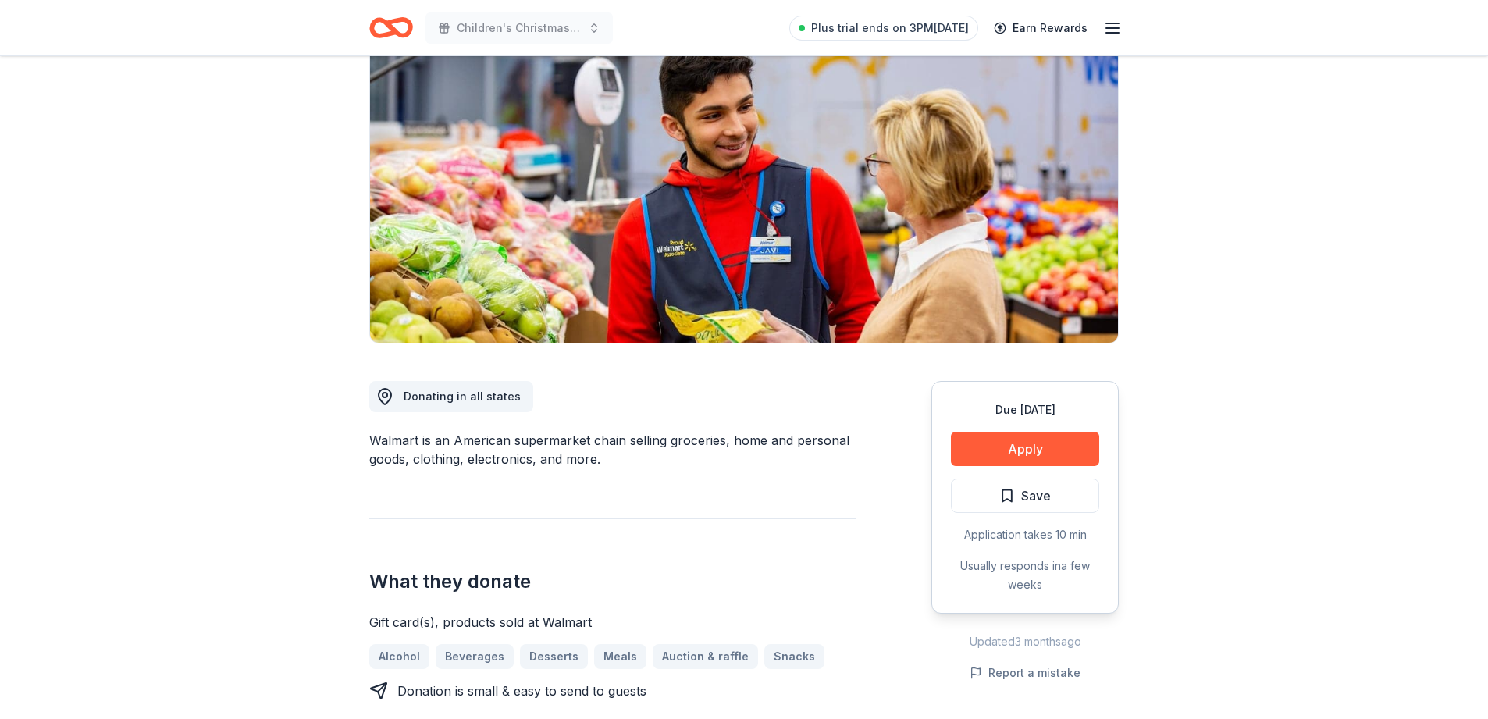
scroll to position [337, 0]
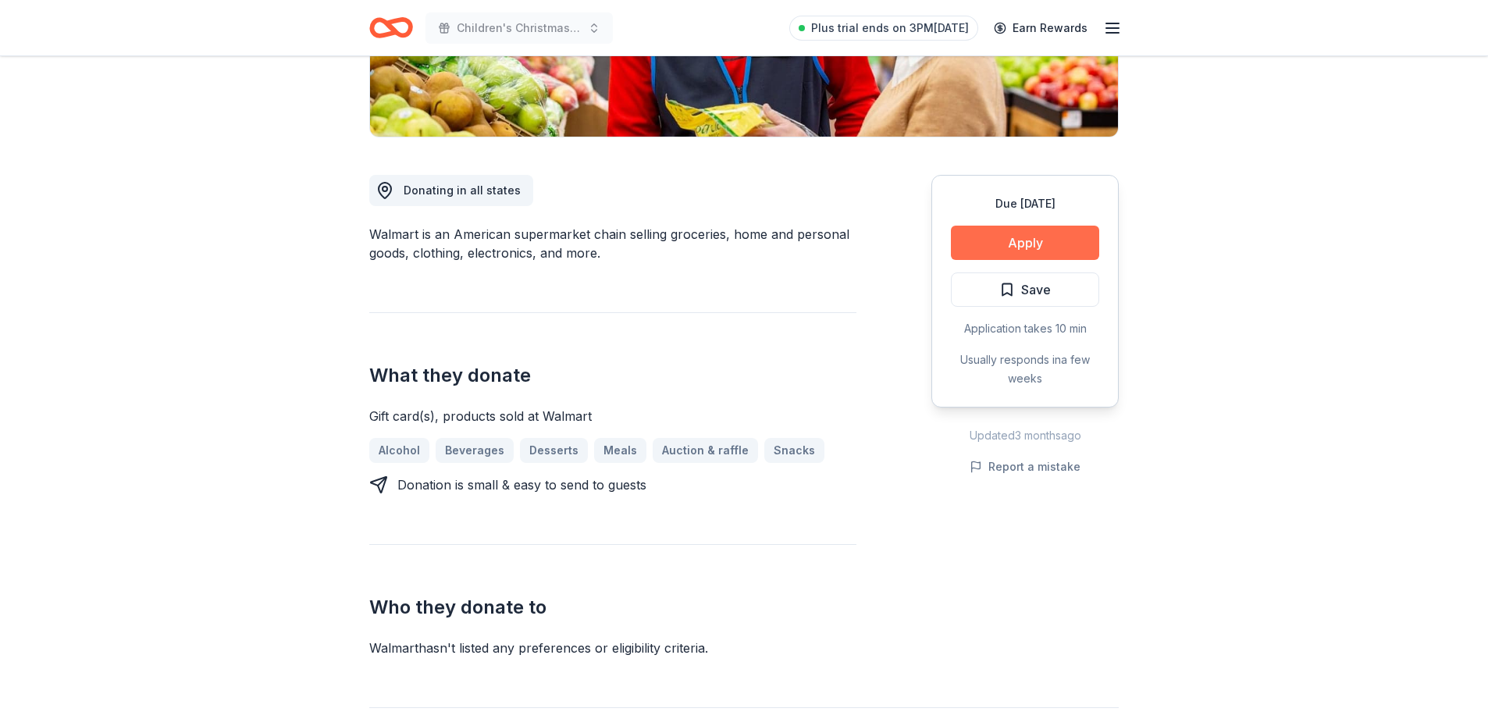
click at [1026, 238] on button "Apply" at bounding box center [1025, 243] width 148 height 34
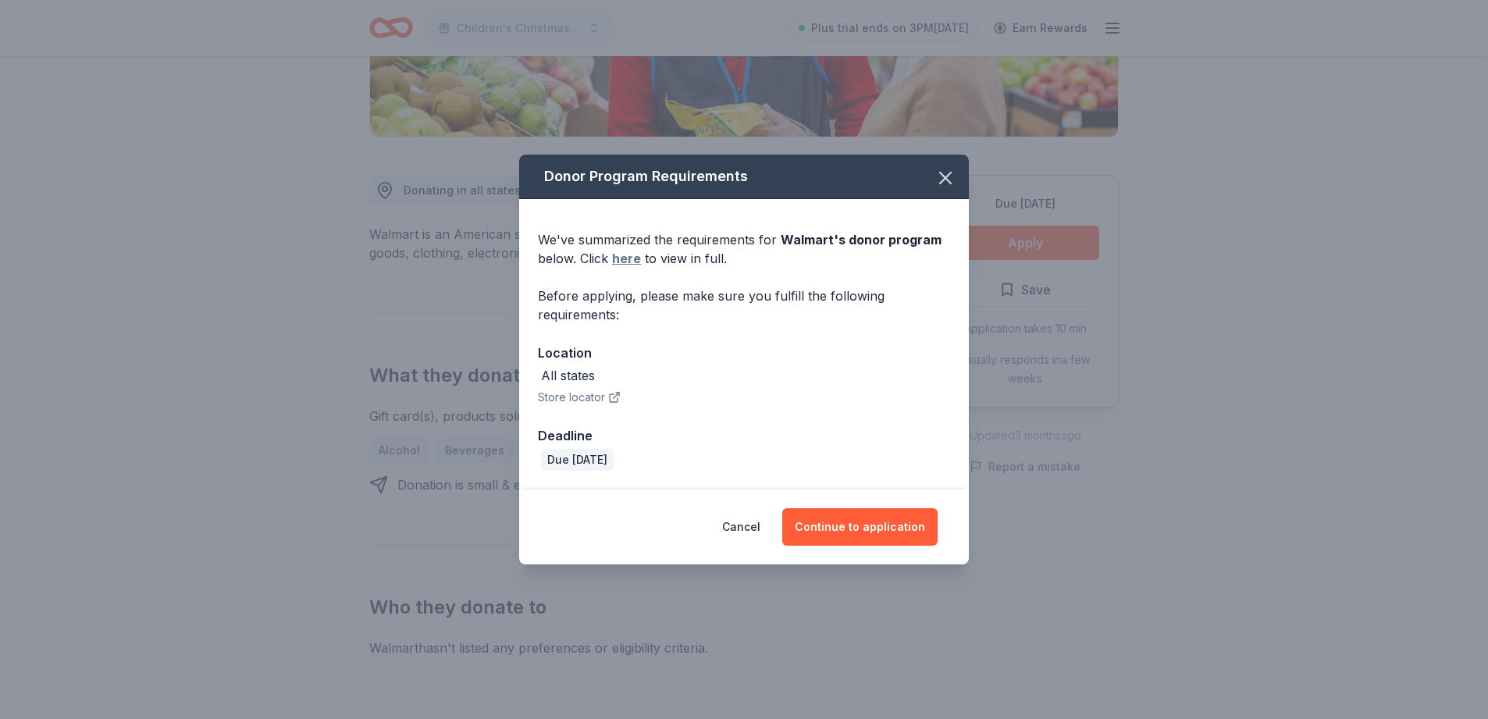
click at [635, 258] on link "here" at bounding box center [626, 258] width 29 height 19
click at [946, 179] on icon "button" at bounding box center [945, 178] width 11 height 11
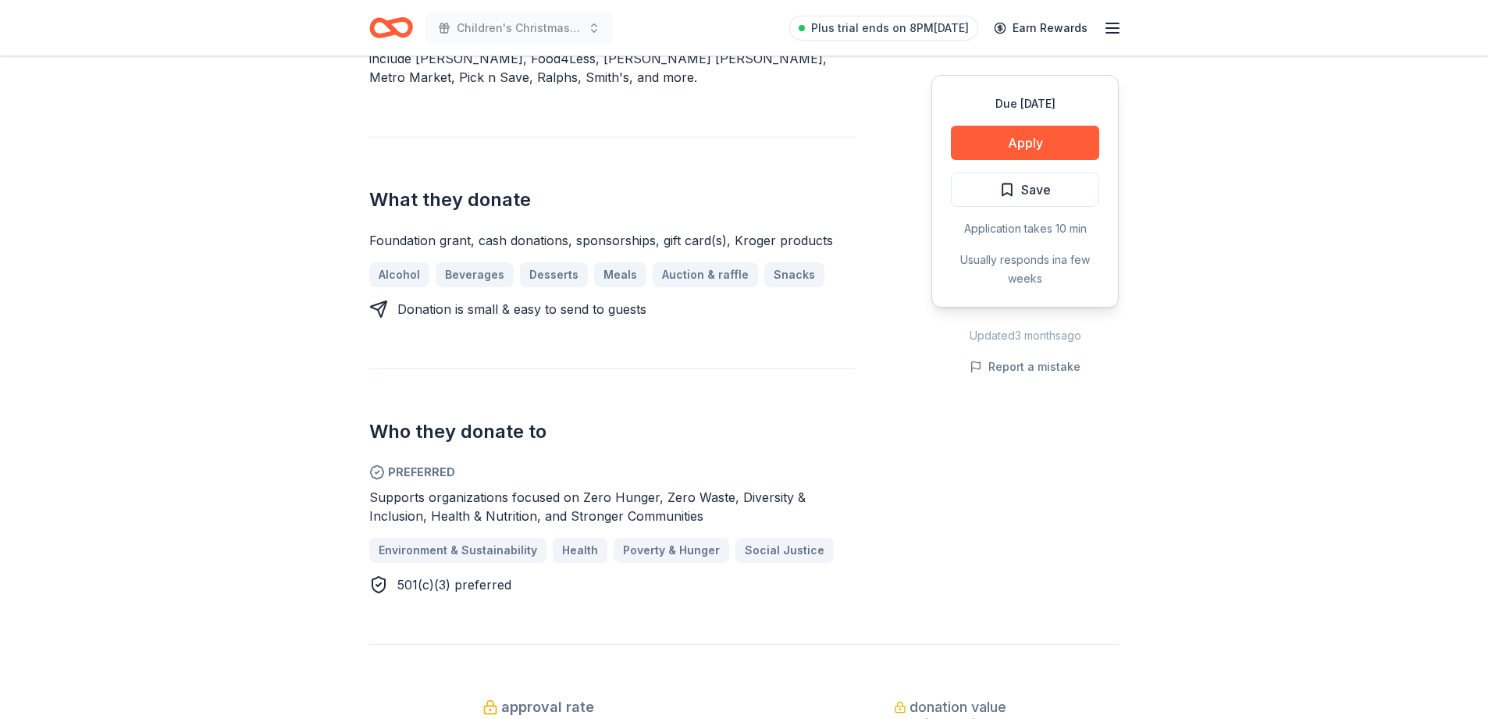
scroll to position [674, 0]
